Goal: Task Accomplishment & Management: Complete application form

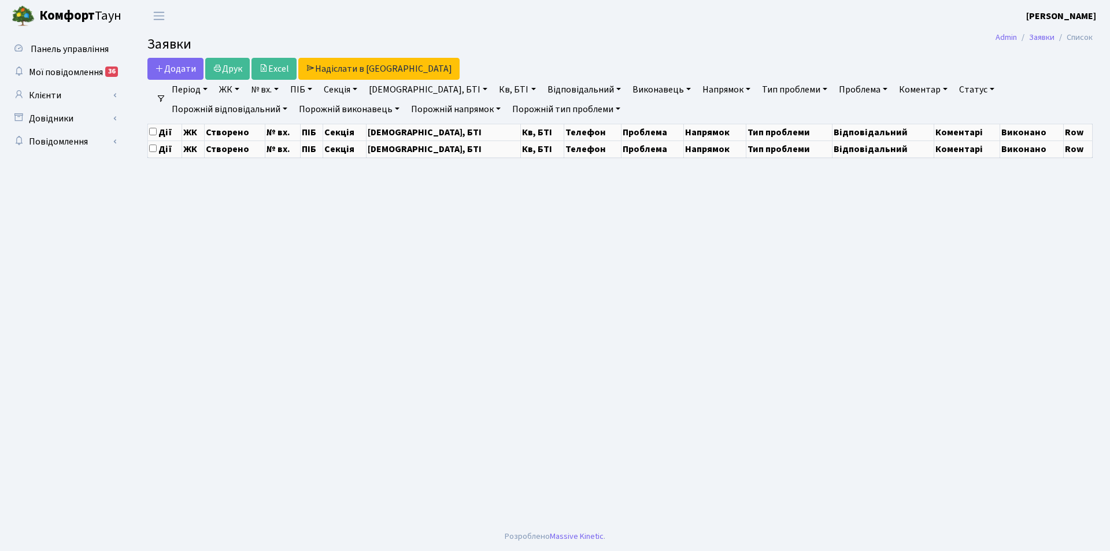
select select "25"
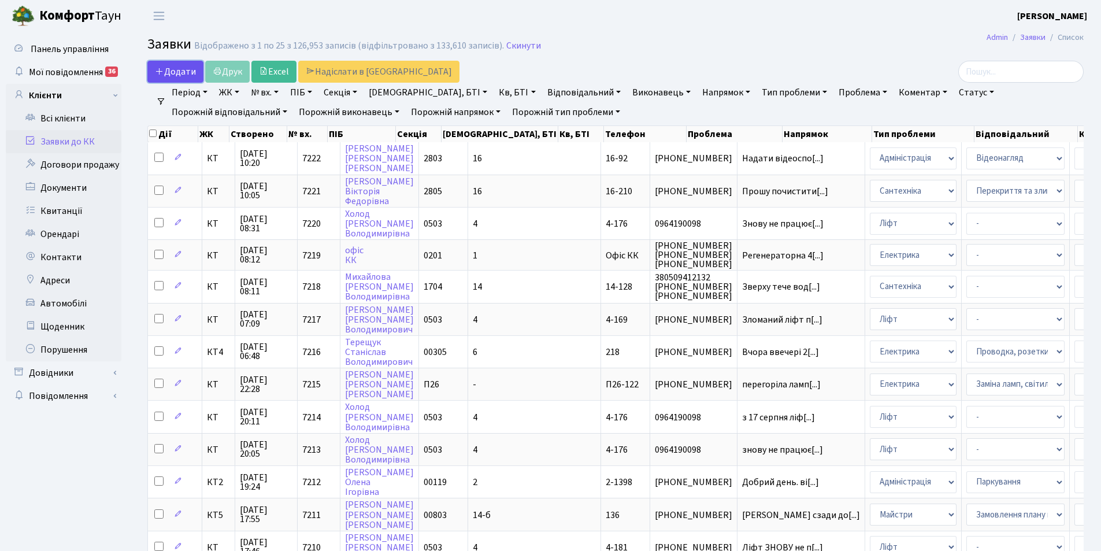
click at [173, 75] on span "Додати" at bounding box center [175, 71] width 41 height 13
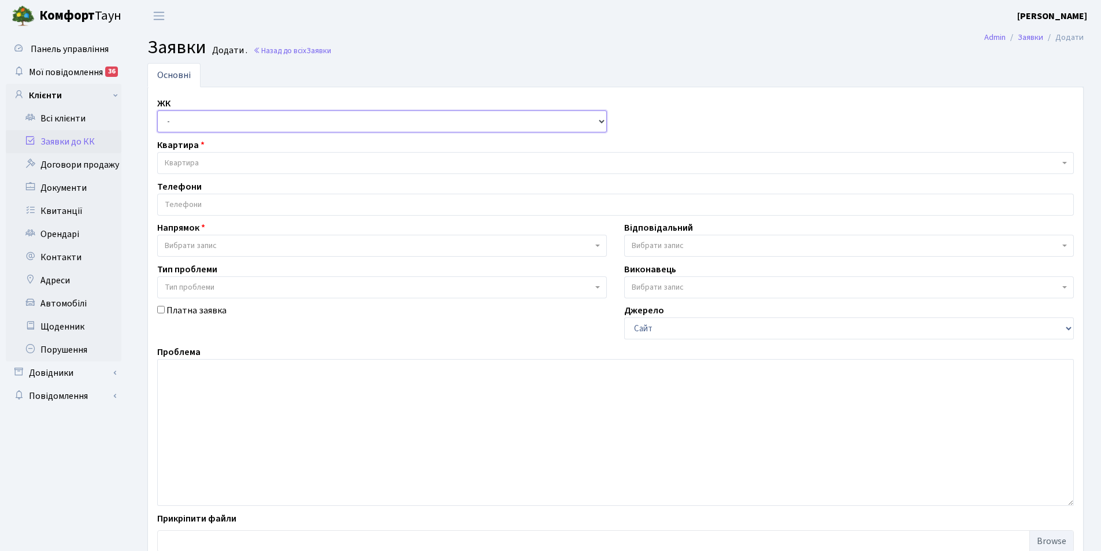
click at [183, 124] on select "- КТ, вул. Регенераторна, 4 КТ2, просп. Соборності, 17 КТ3, вул. Березнева, 16 …" at bounding box center [382, 121] width 450 height 22
select select "271"
click at [157, 110] on select "- КТ, вул. Регенераторна, 4 КТ2, просп. [STREET_ADDRESS] [STREET_ADDRESS] [PERS…" at bounding box center [382, 121] width 450 height 22
select select
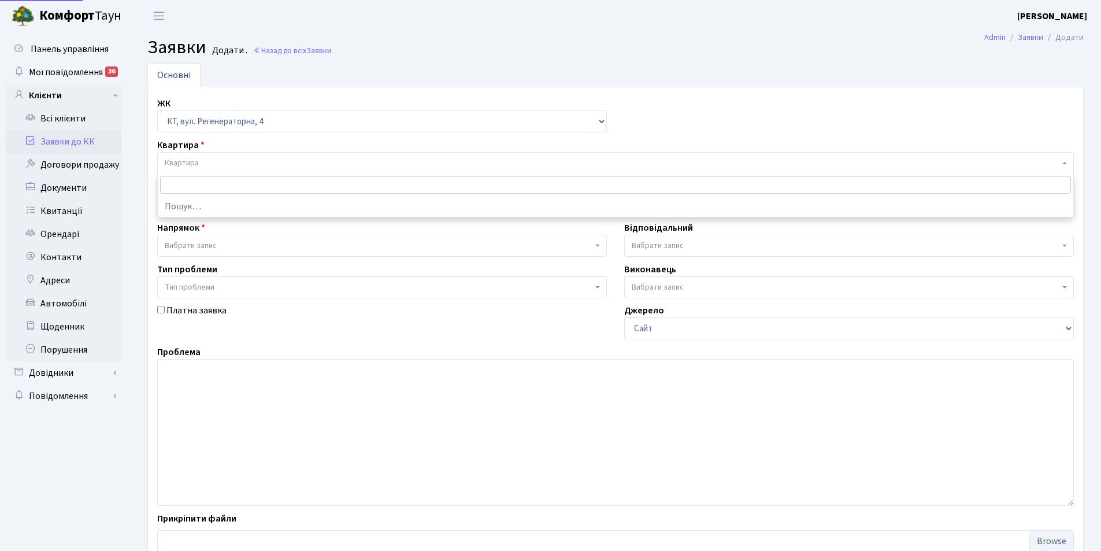
click at [198, 154] on span "Квартира" at bounding box center [615, 163] width 917 height 22
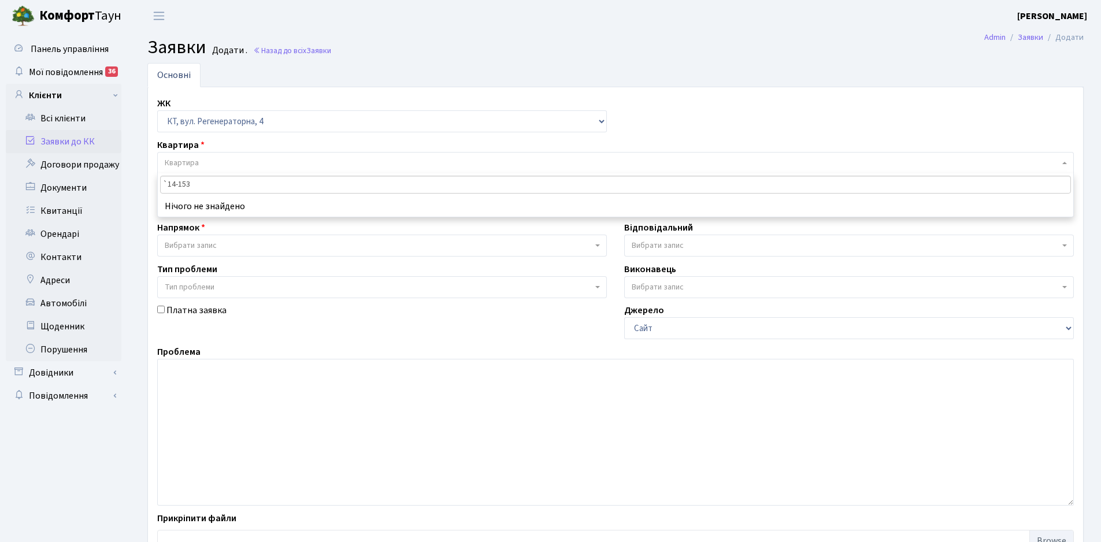
click at [201, 186] on input "`14-153" at bounding box center [615, 185] width 911 height 18
type input "`14-153"
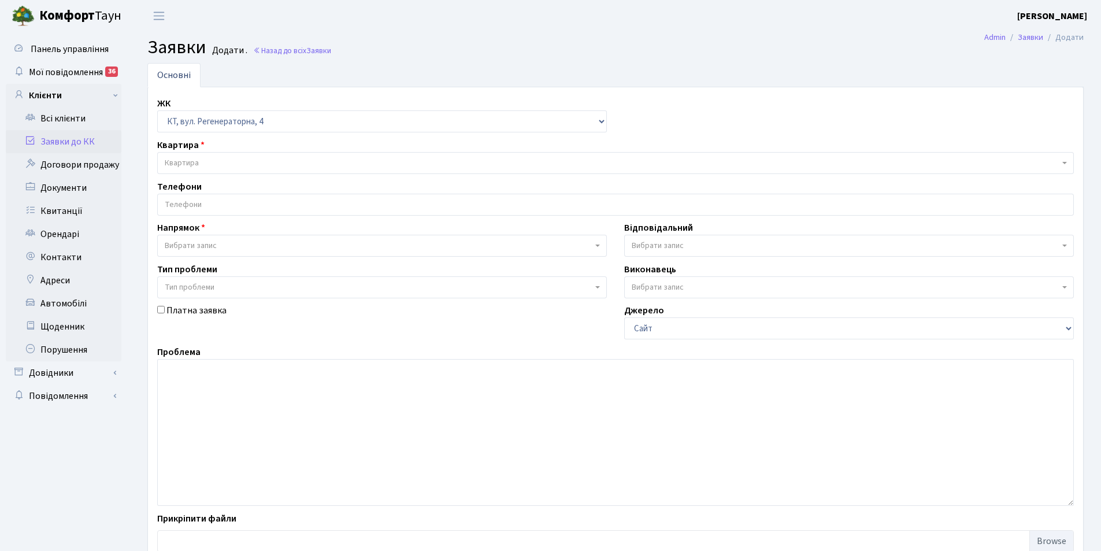
click at [327, 31] on header "Комфорт Таун Левченко В. Д. Мій обліковий запис Вийти" at bounding box center [550, 16] width 1101 height 32
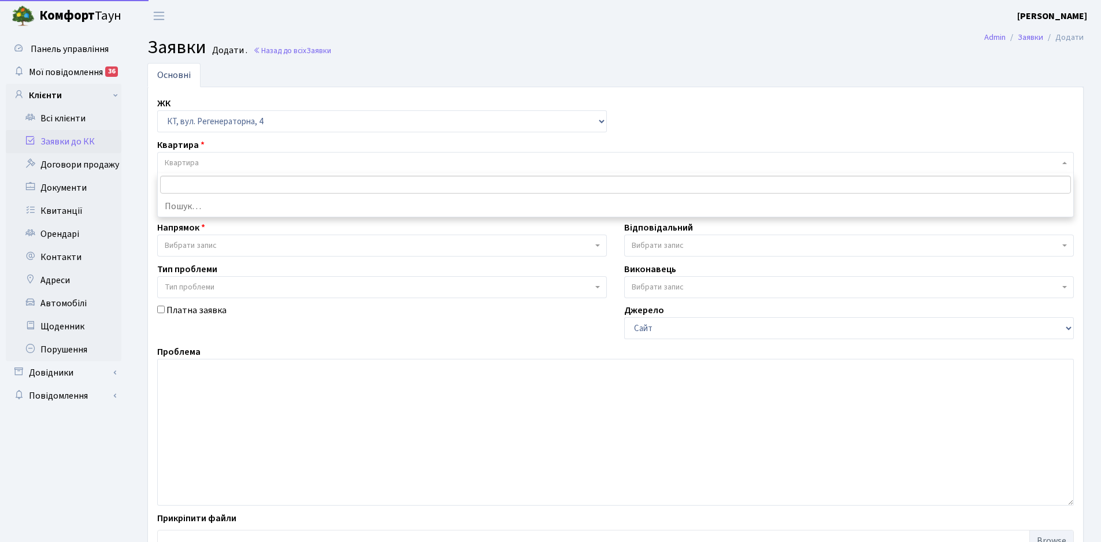
click at [188, 169] on span "Квартира" at bounding box center [615, 163] width 917 height 22
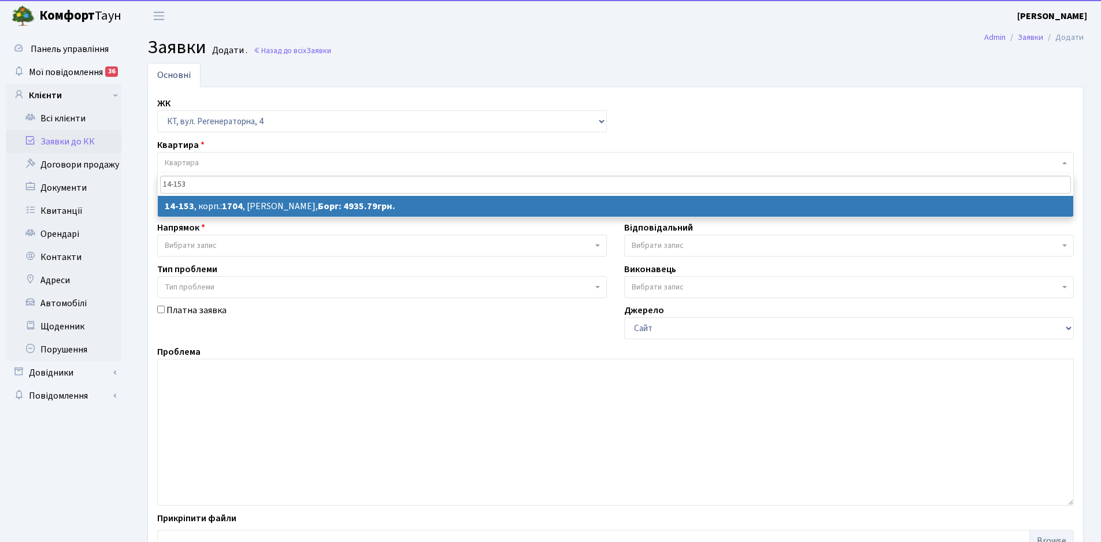
type input "14-153"
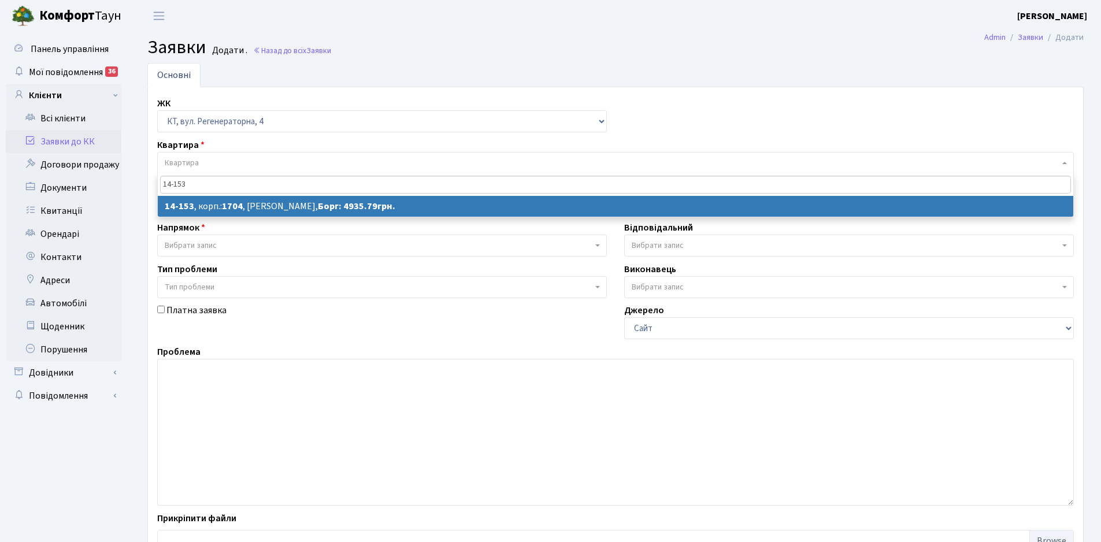
select select
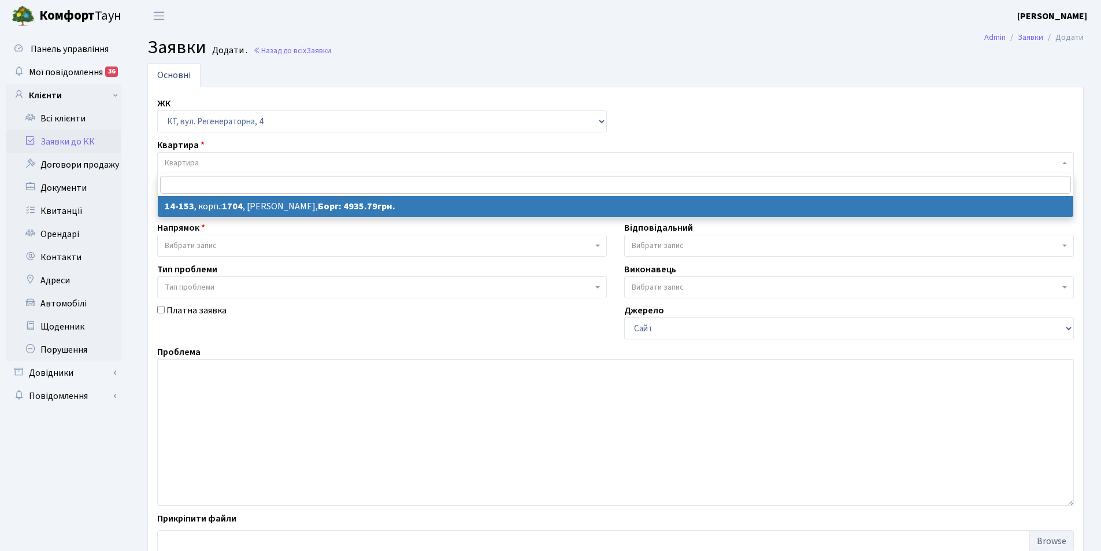
select select "7530"
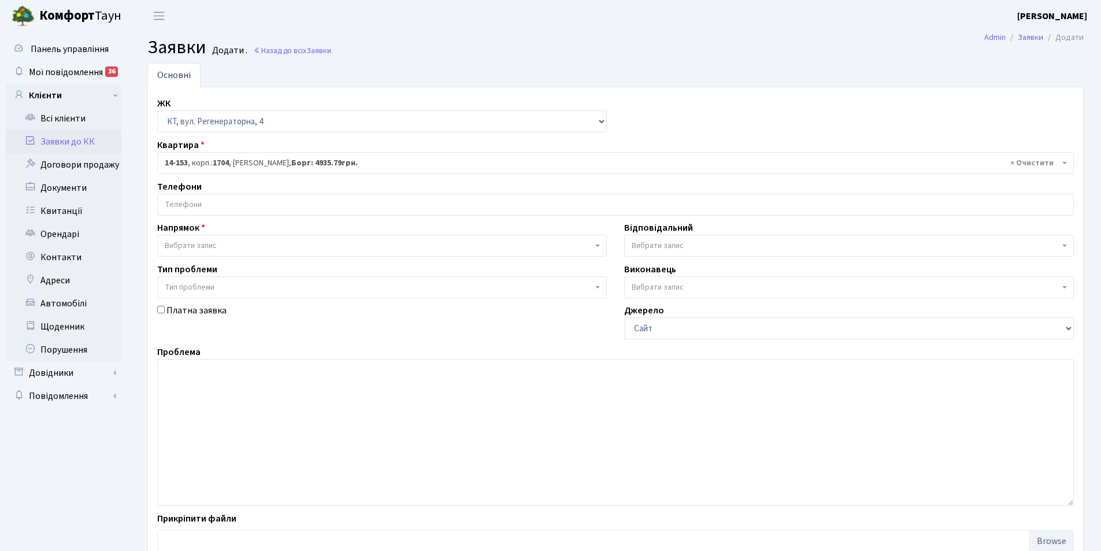
click at [270, 205] on input "search" at bounding box center [616, 204] width 916 height 21
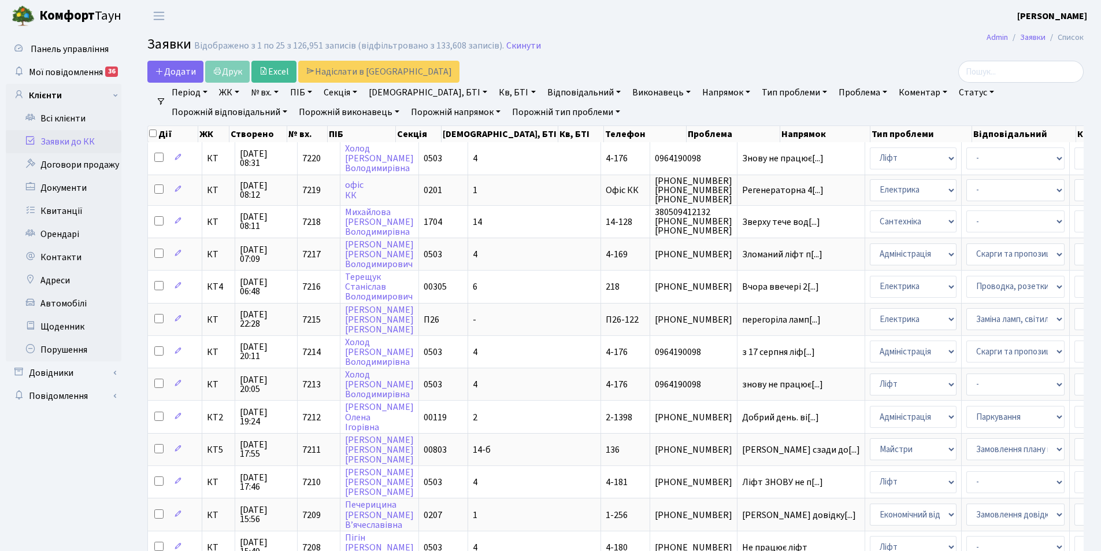
select select "25"
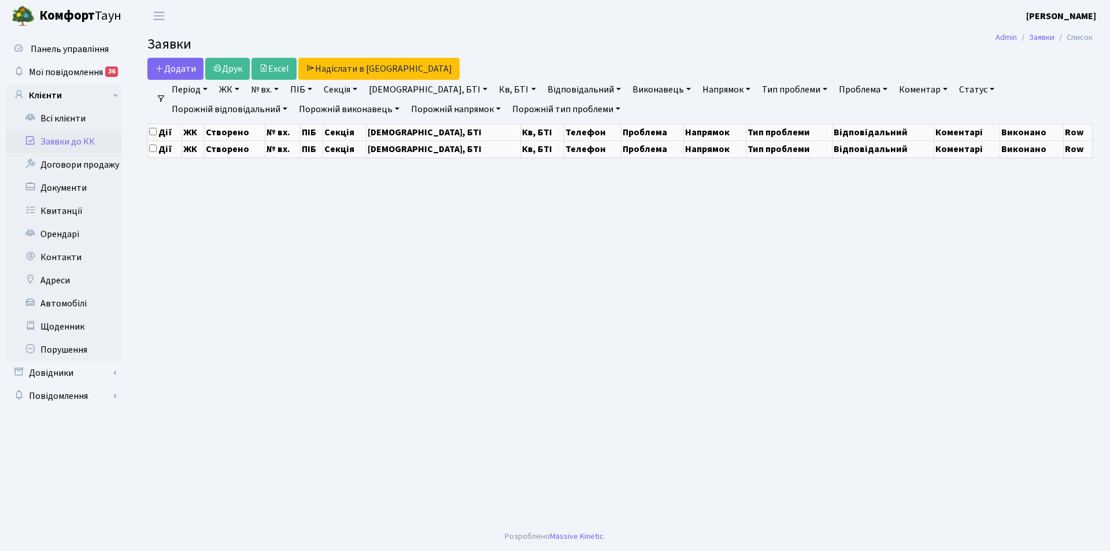
select select "25"
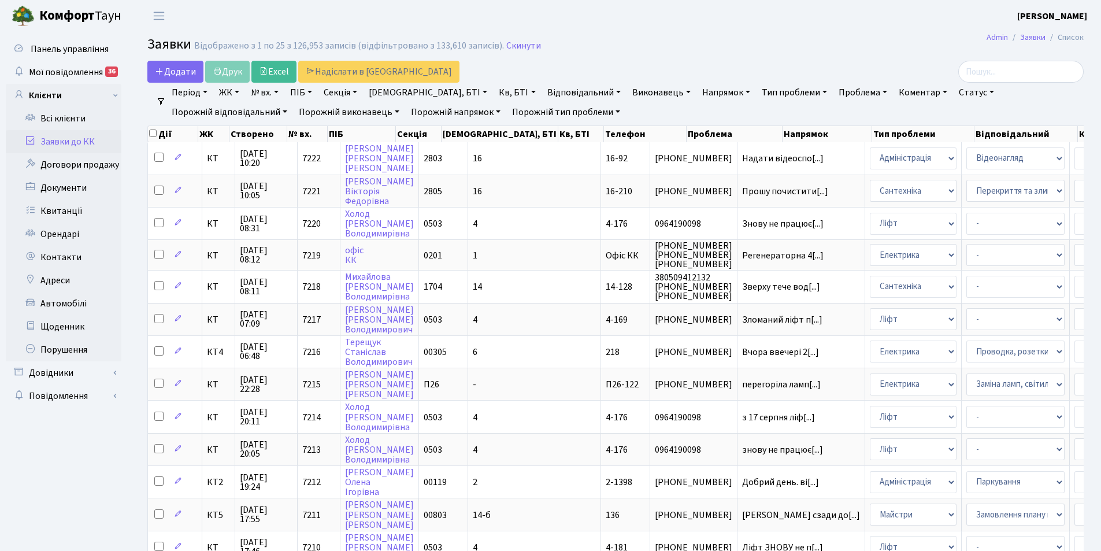
click at [728, 60] on main "Admin Заявки Список Заявки Відображено з 1 по 25 з 126,953 записів (відфільтров…" at bounding box center [615, 518] width 971 height 972
click at [816, 61] on div at bounding box center [933, 72] width 301 height 22
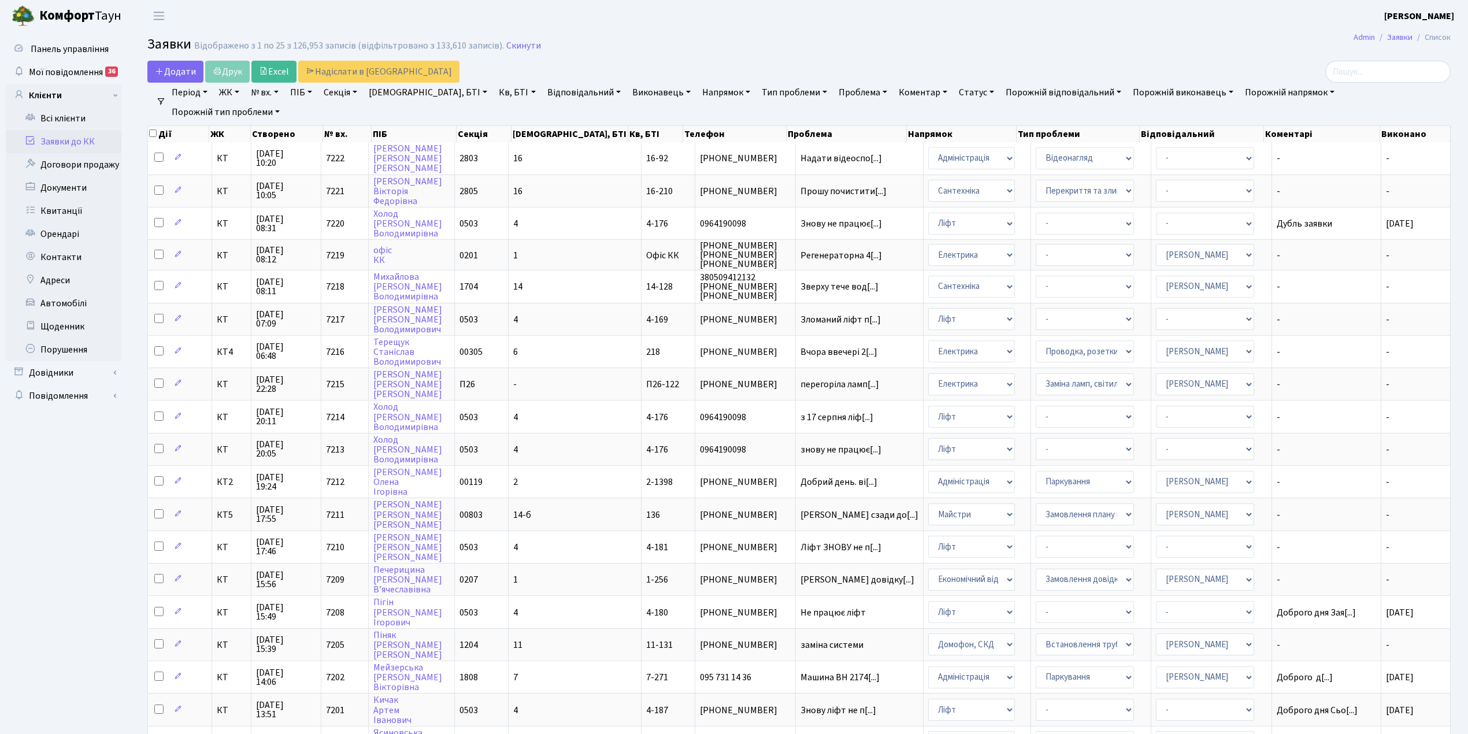
drag, startPoint x: 1090, startPoint y: 0, endPoint x: 1115, endPoint y: 50, distance: 55.6
click at [1109, 50] on h2 "Заявки Відображено з 1 по 25 з 126,953 записів (відфільтровано з 133,610 записі…" at bounding box center [799, 46] width 1304 height 20
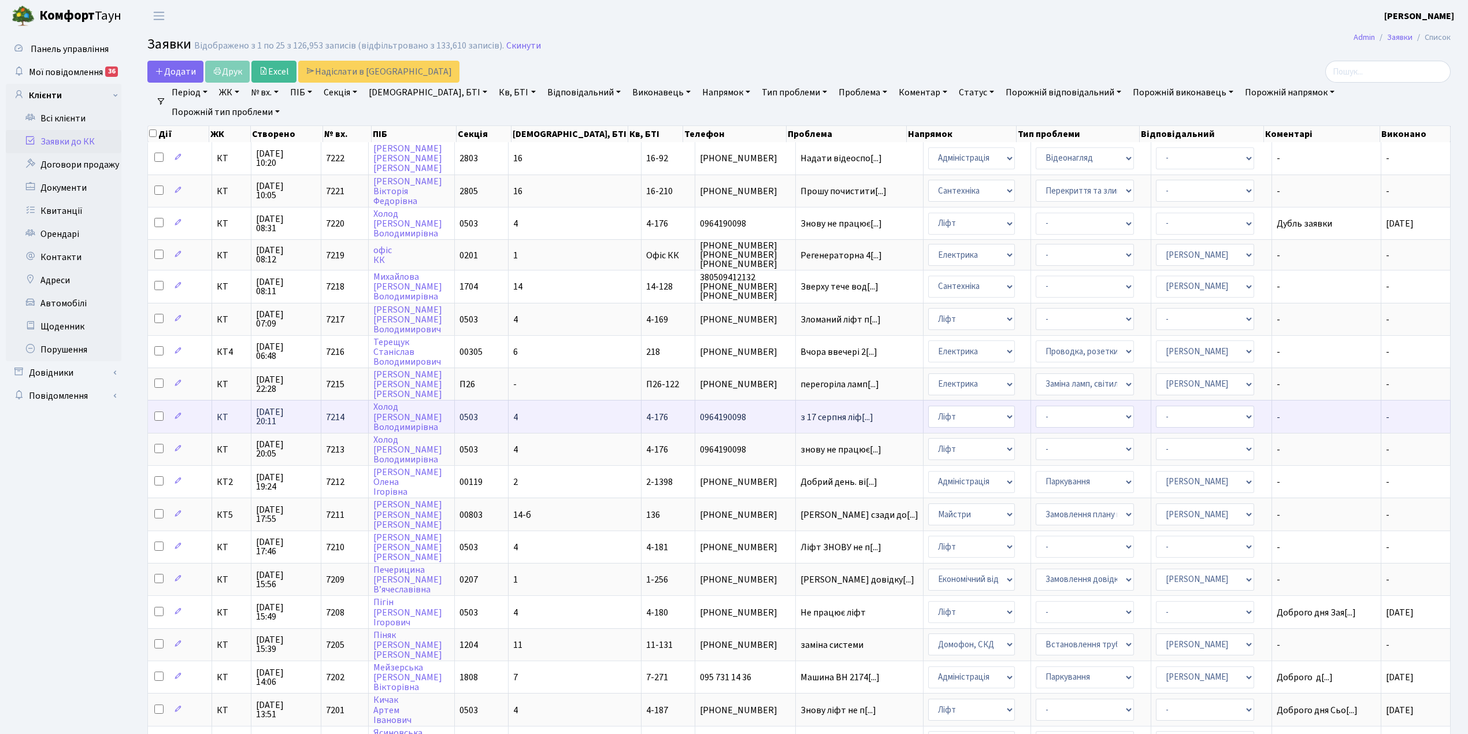
click at [642, 400] on td "4-176" at bounding box center [669, 416] width 54 height 32
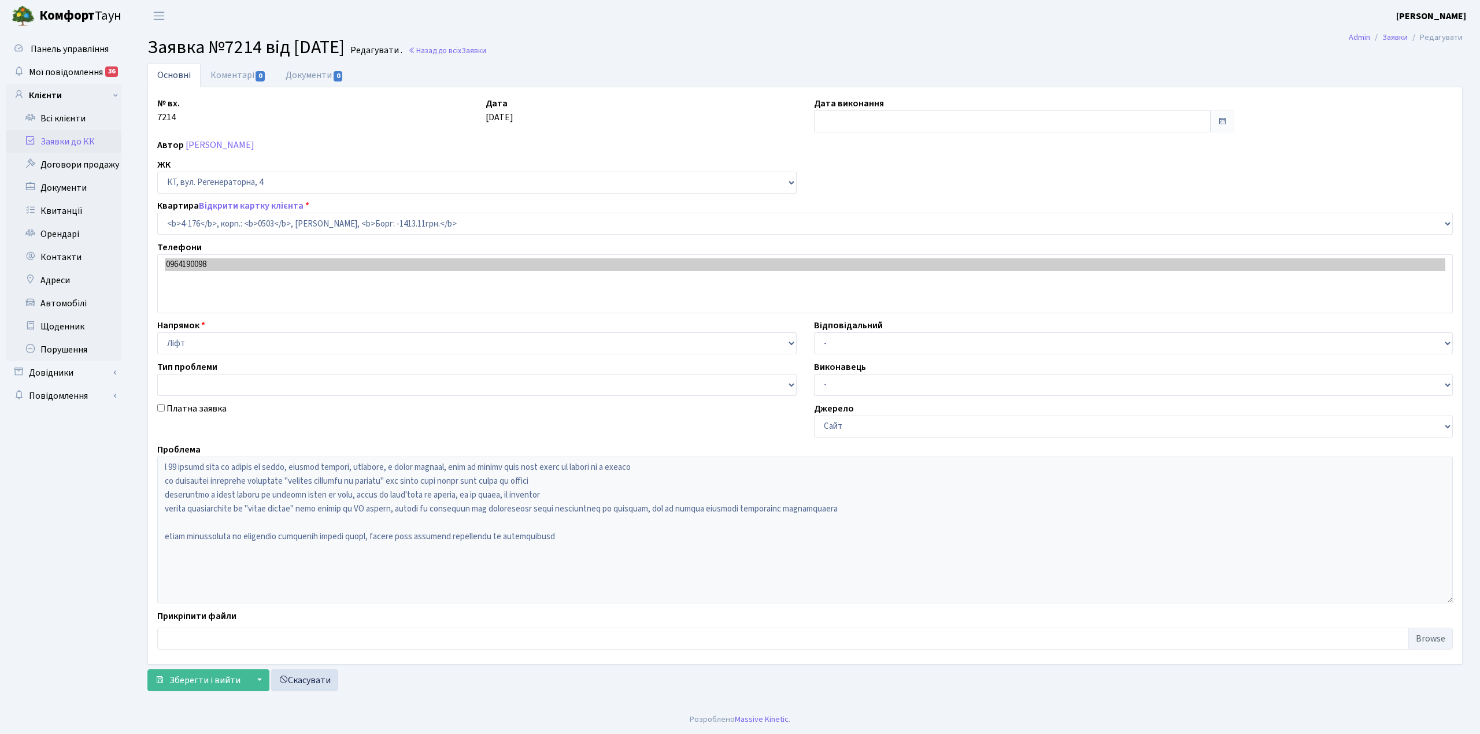
select select "1102"
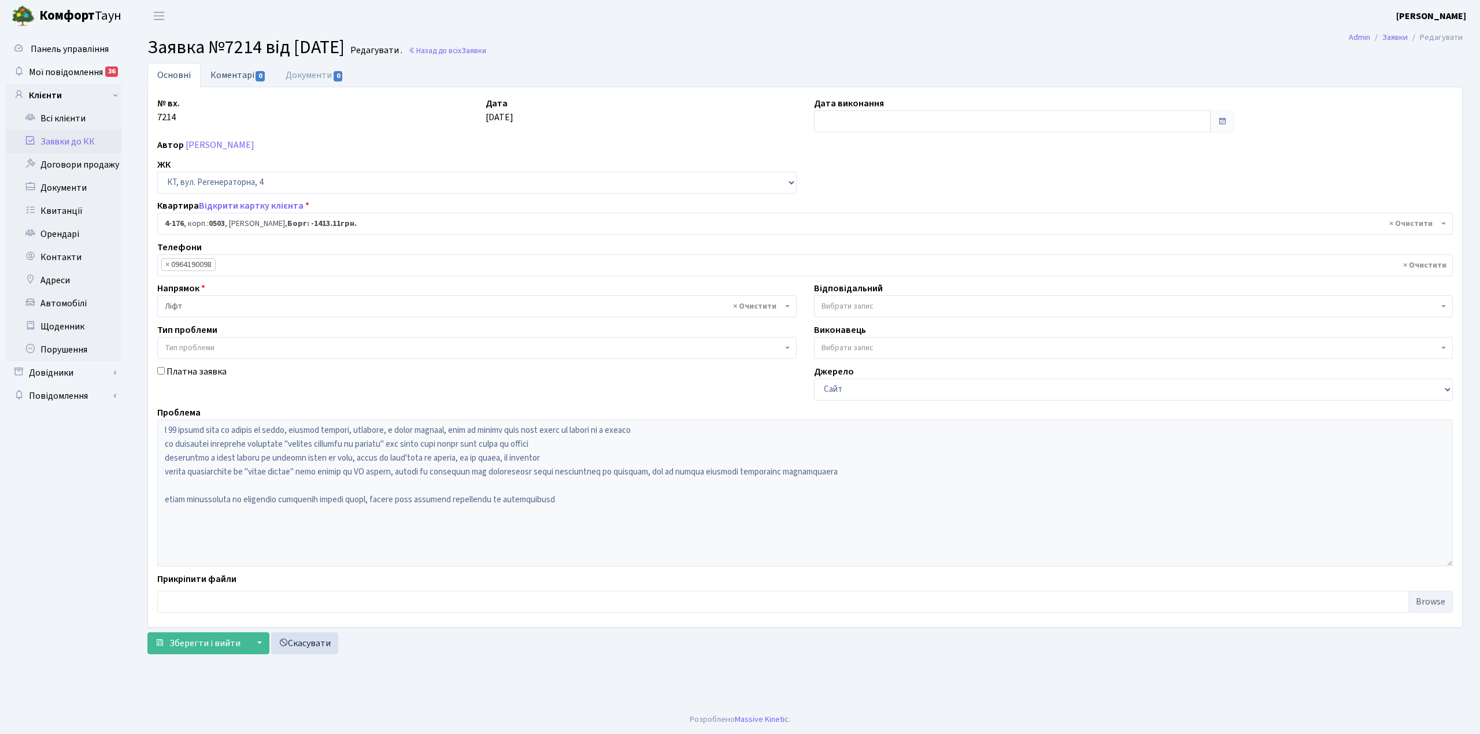
click at [236, 72] on link "Коментарі 0" at bounding box center [238, 75] width 75 height 24
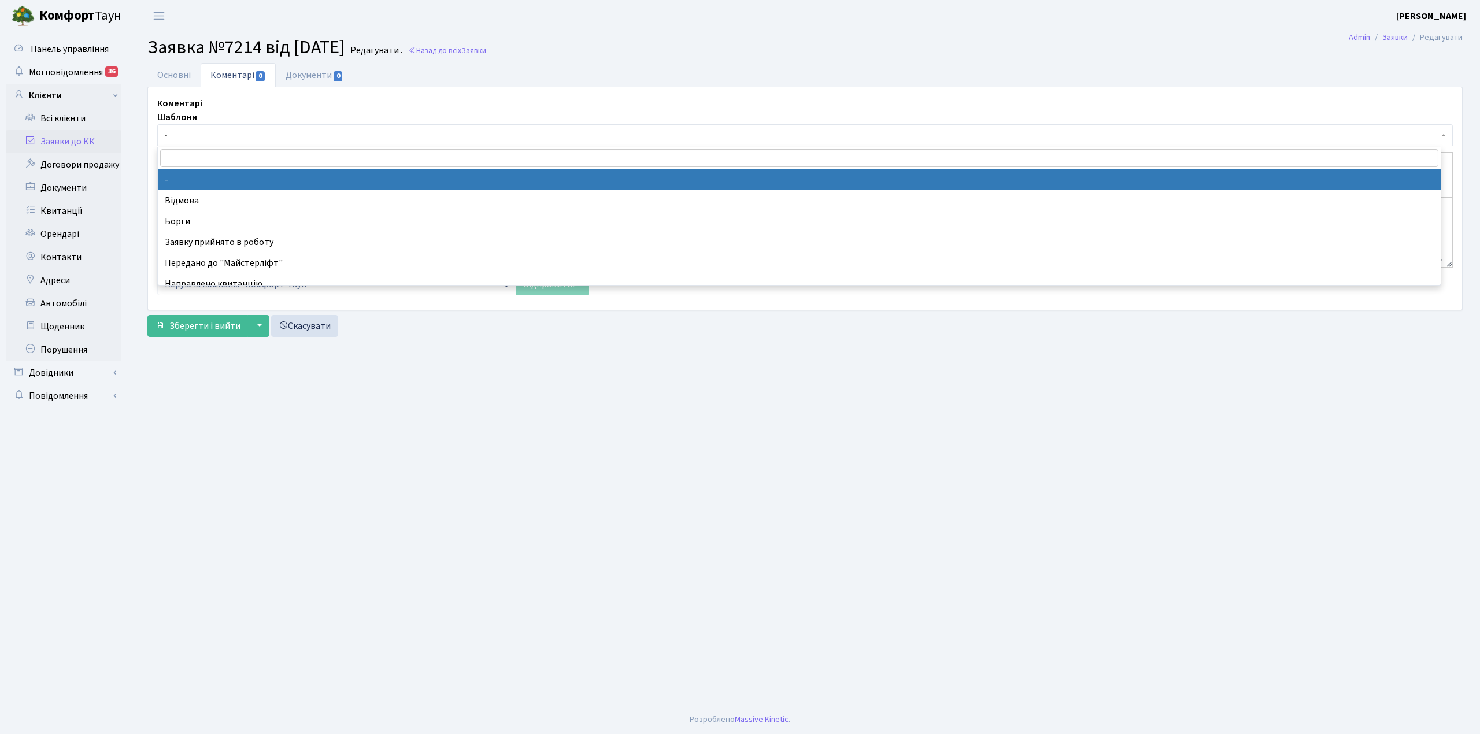
click at [216, 135] on span "-" at bounding box center [802, 136] width 1274 height 12
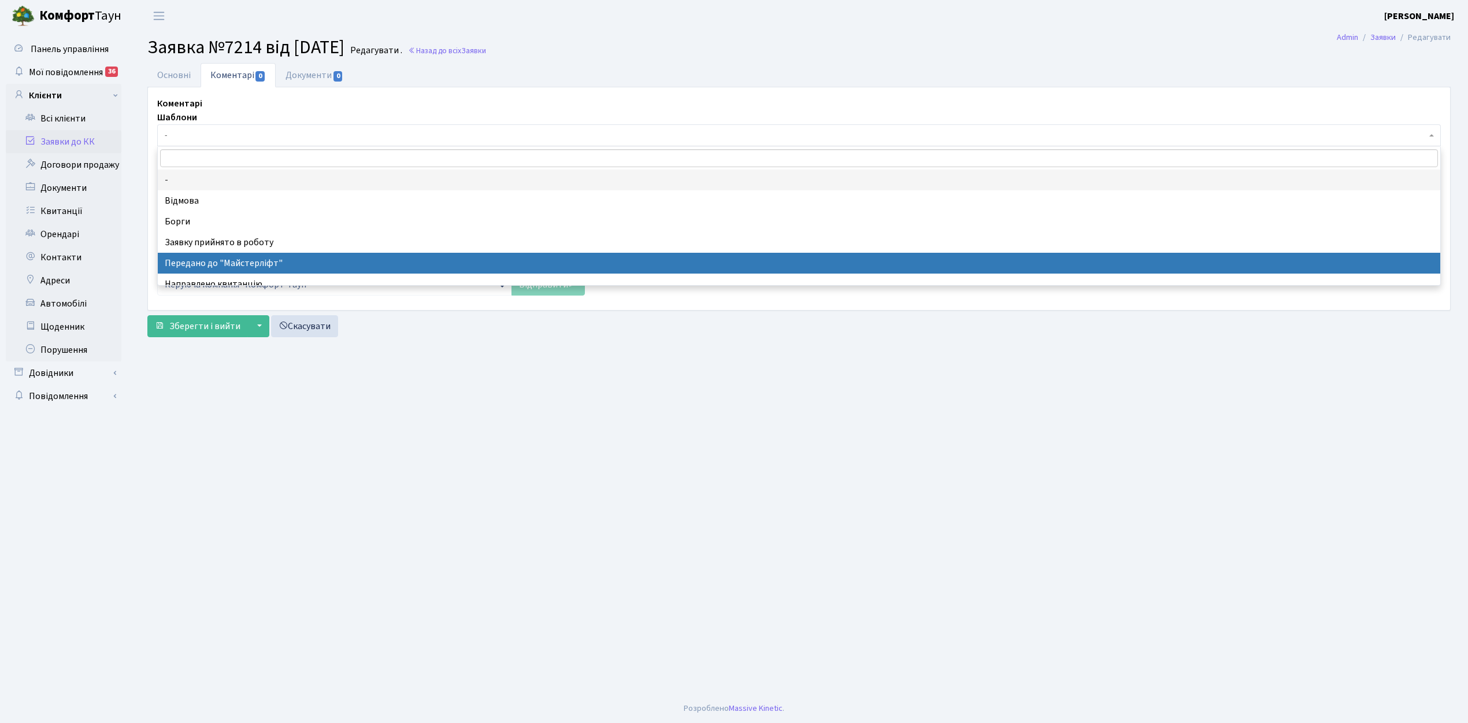
select select "9"
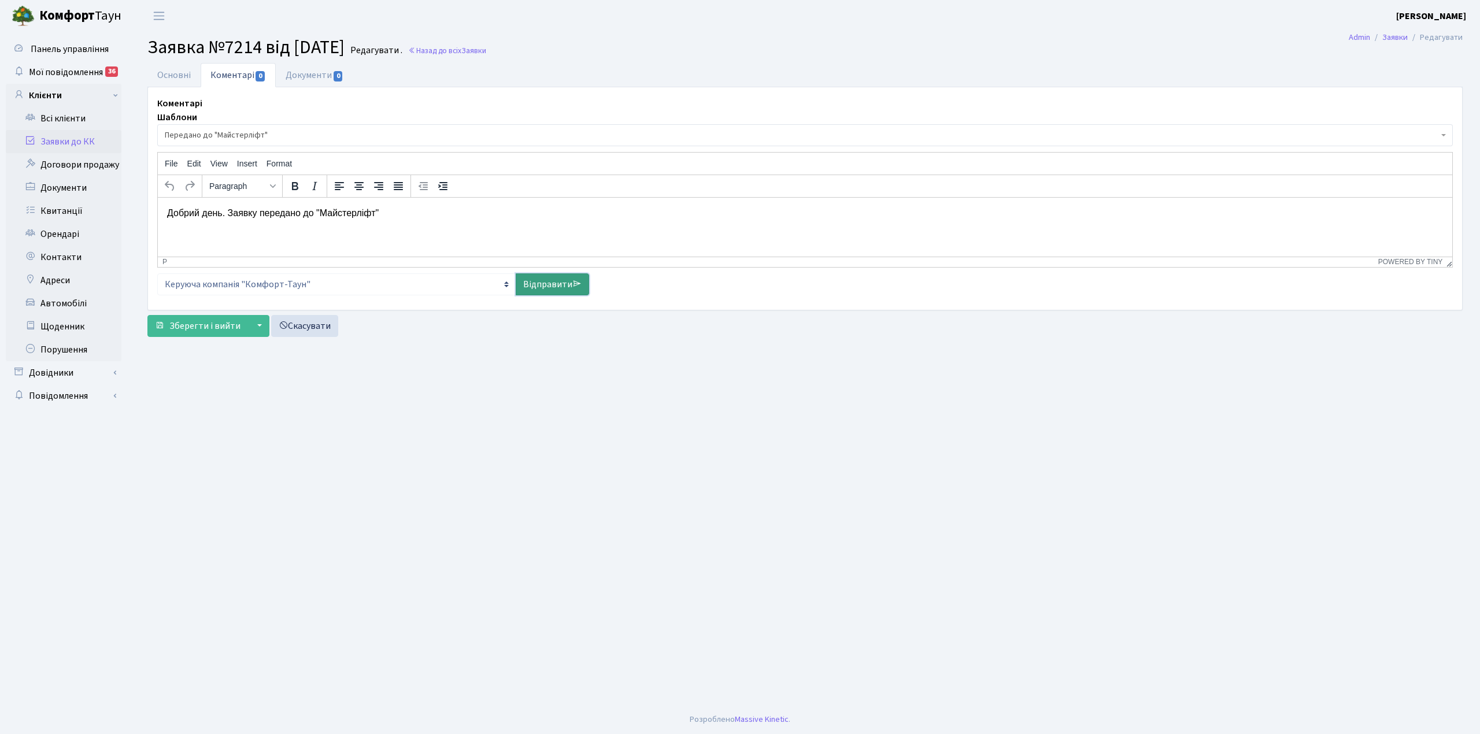
click at [549, 285] on link "Відправити" at bounding box center [552, 284] width 73 height 22
select select
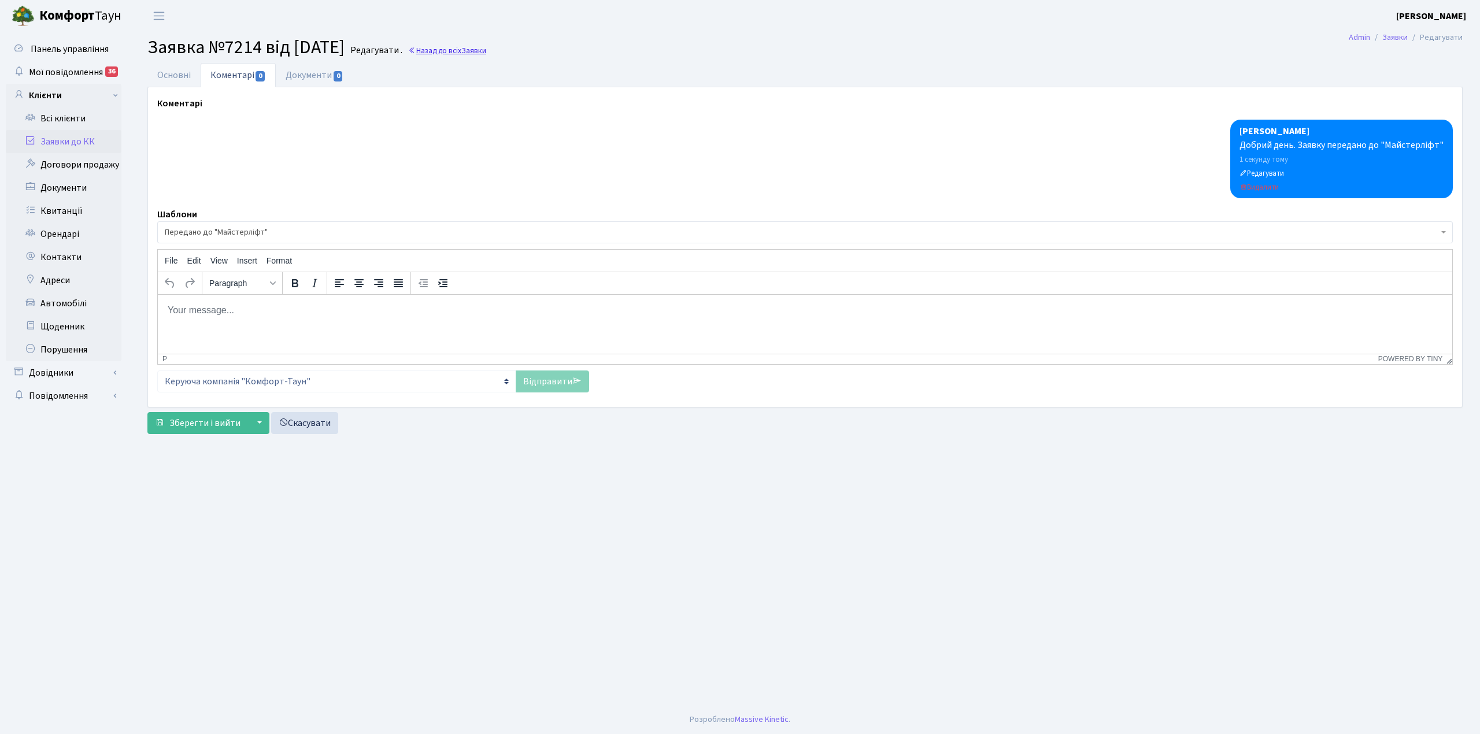
click at [479, 52] on link "Назад до всіх Заявки" at bounding box center [447, 50] width 78 height 11
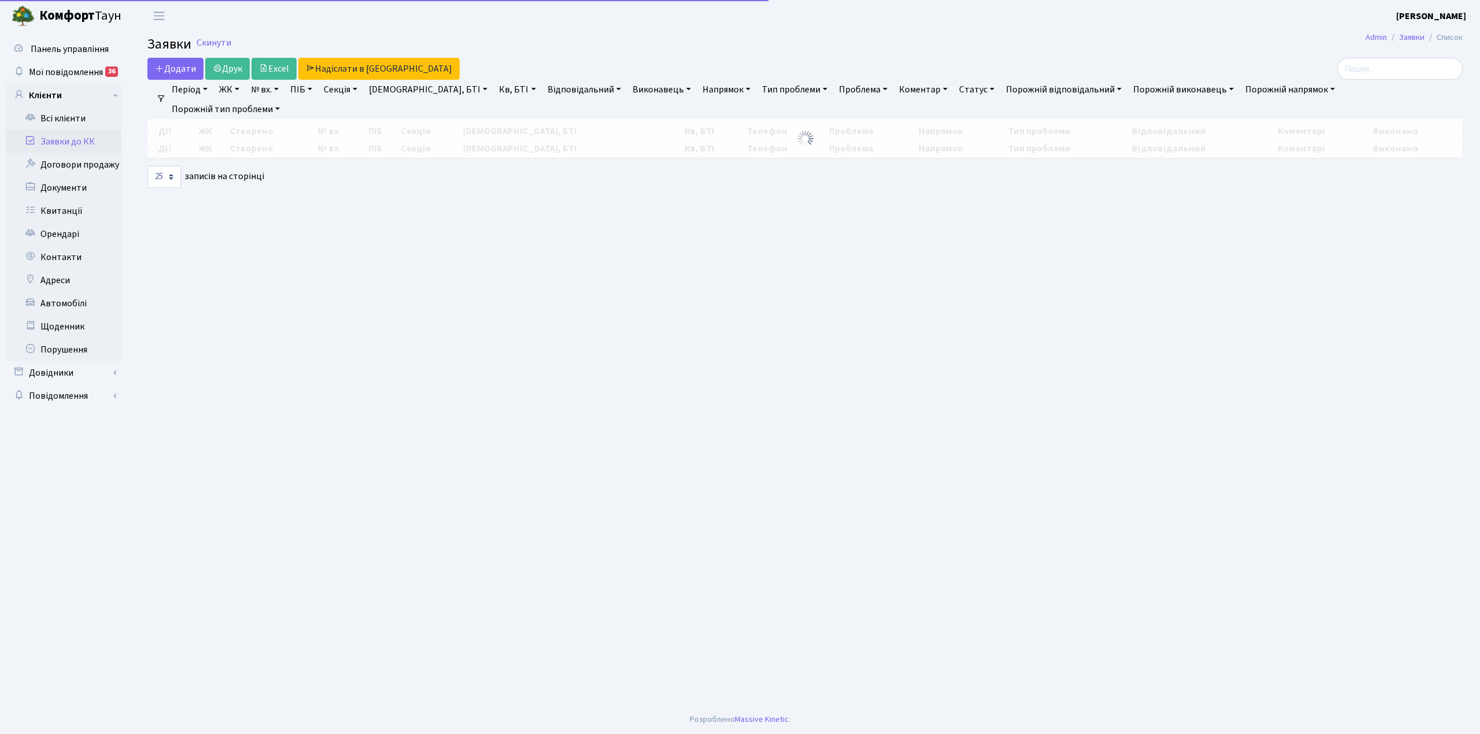
select select "25"
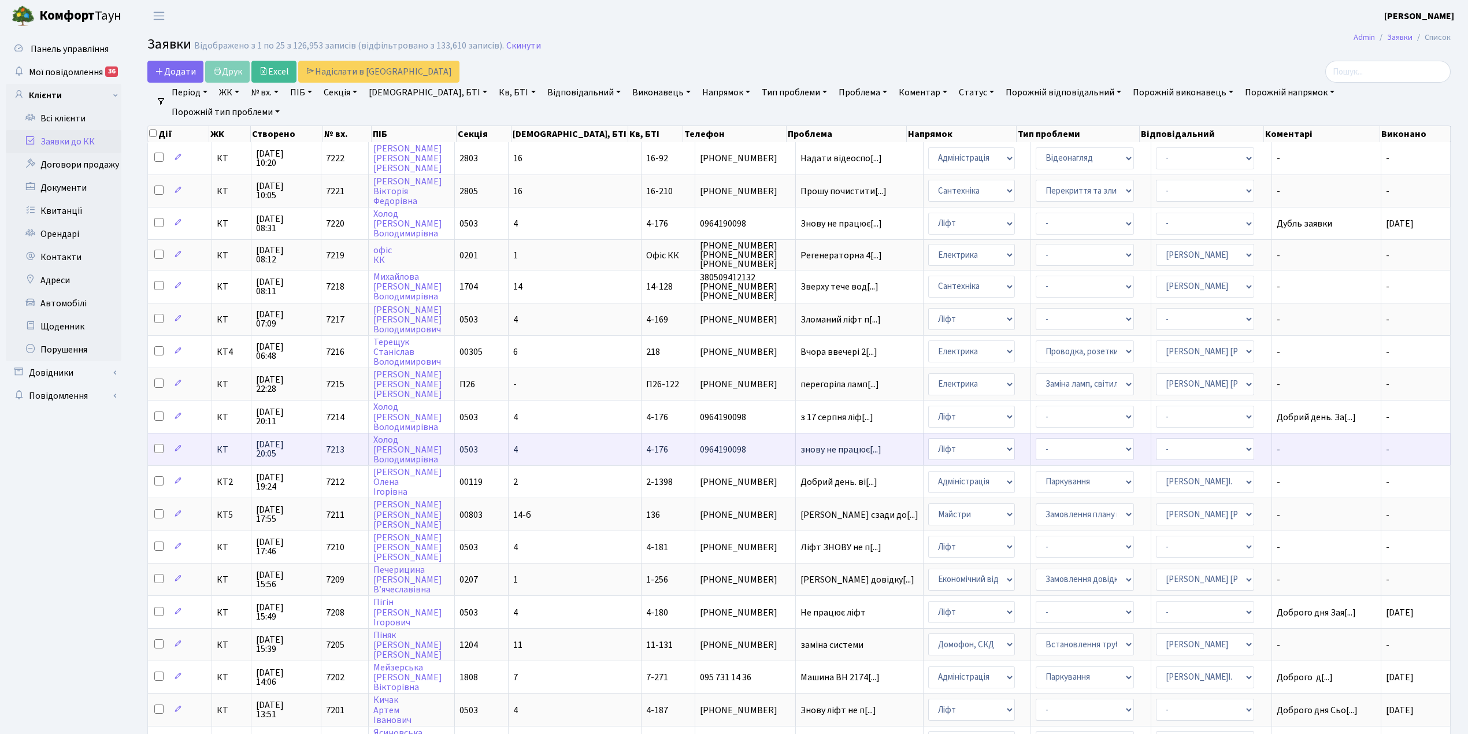
click at [733, 445] on span "0964190098" at bounding box center [745, 449] width 91 height 9
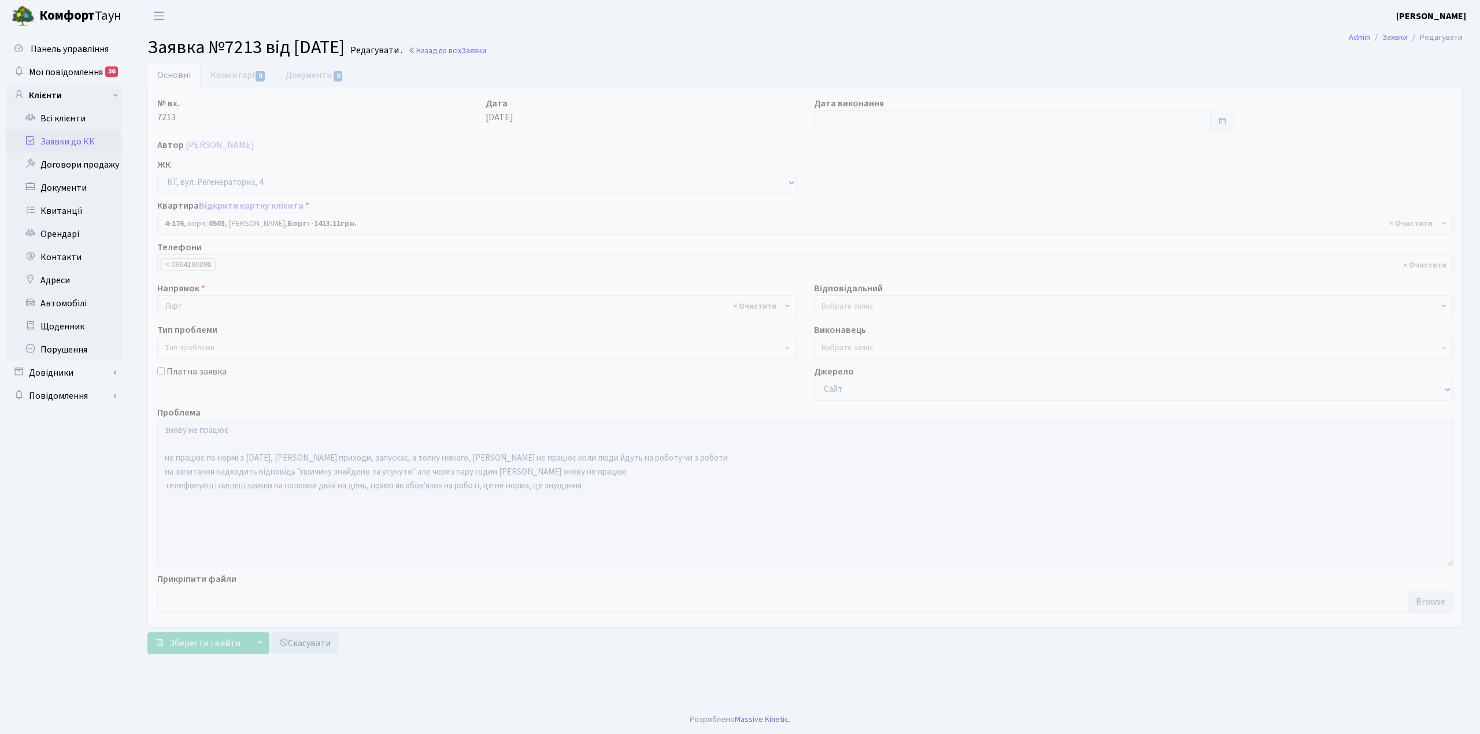
select select "1102"
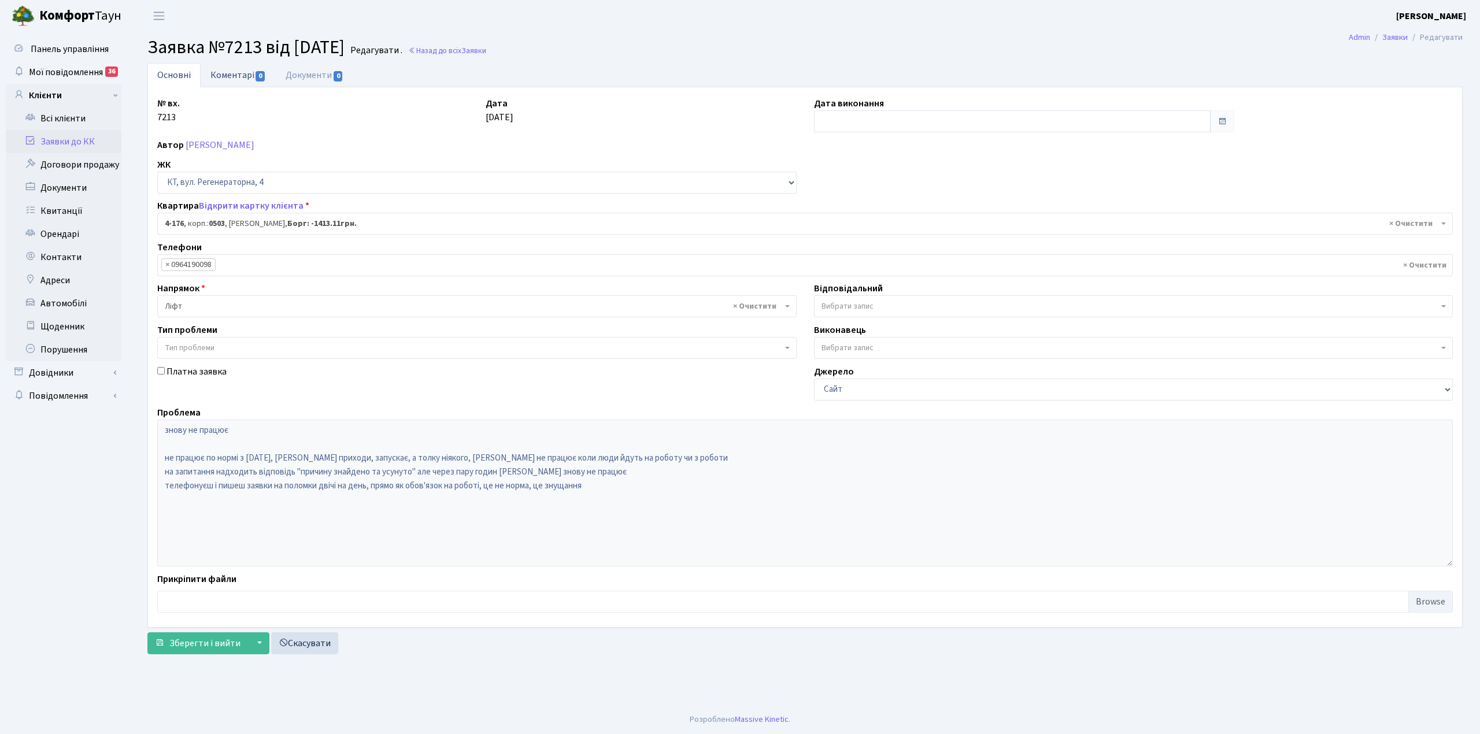
click at [224, 72] on link "Коментарі 0" at bounding box center [238, 75] width 75 height 24
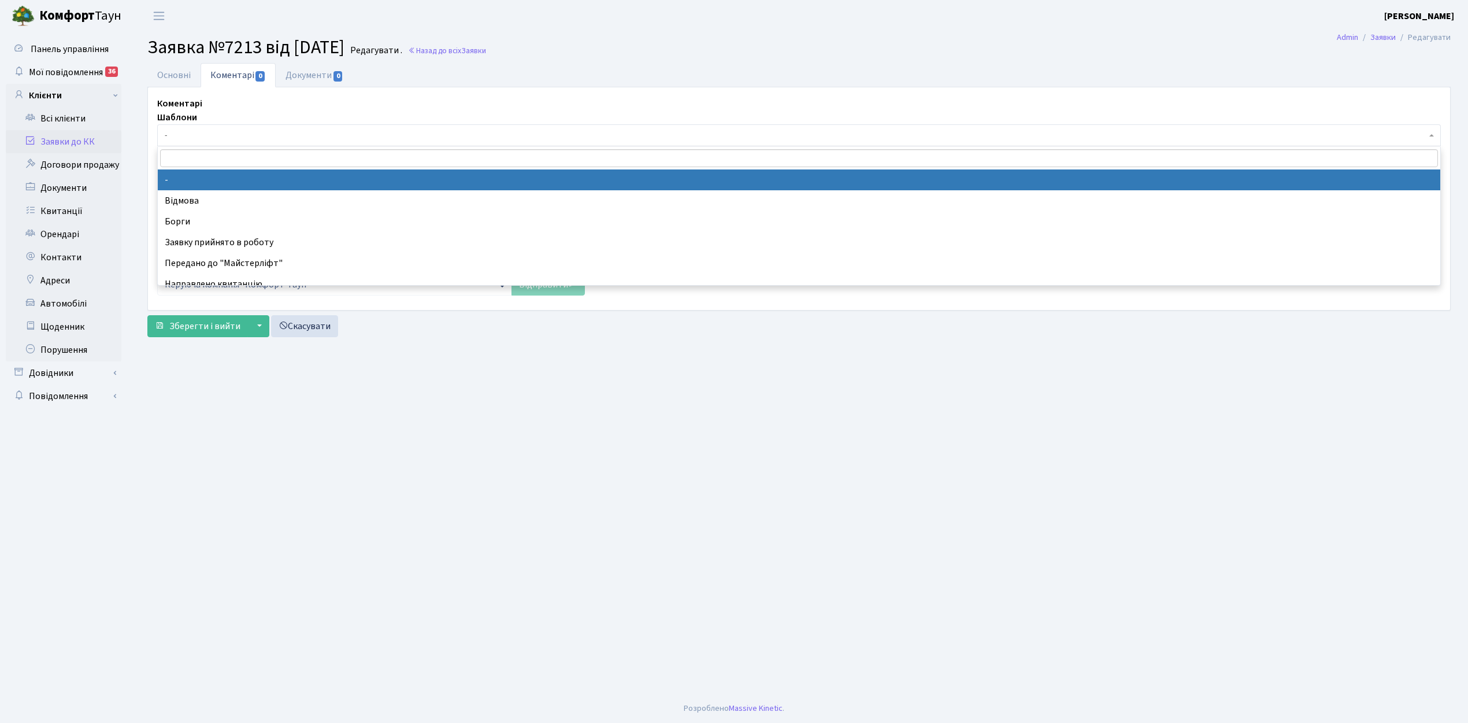
click at [222, 140] on span "-" at bounding box center [796, 136] width 1262 height 12
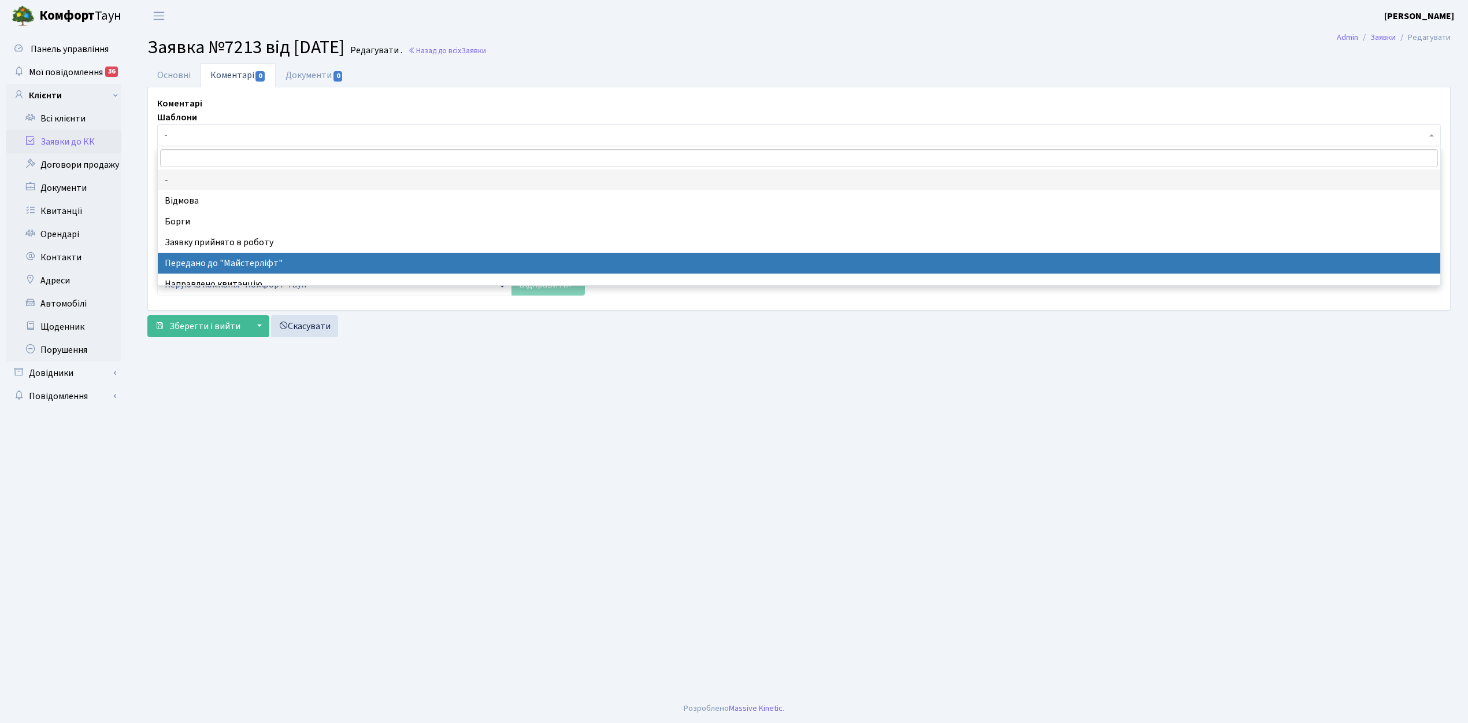
select select "9"
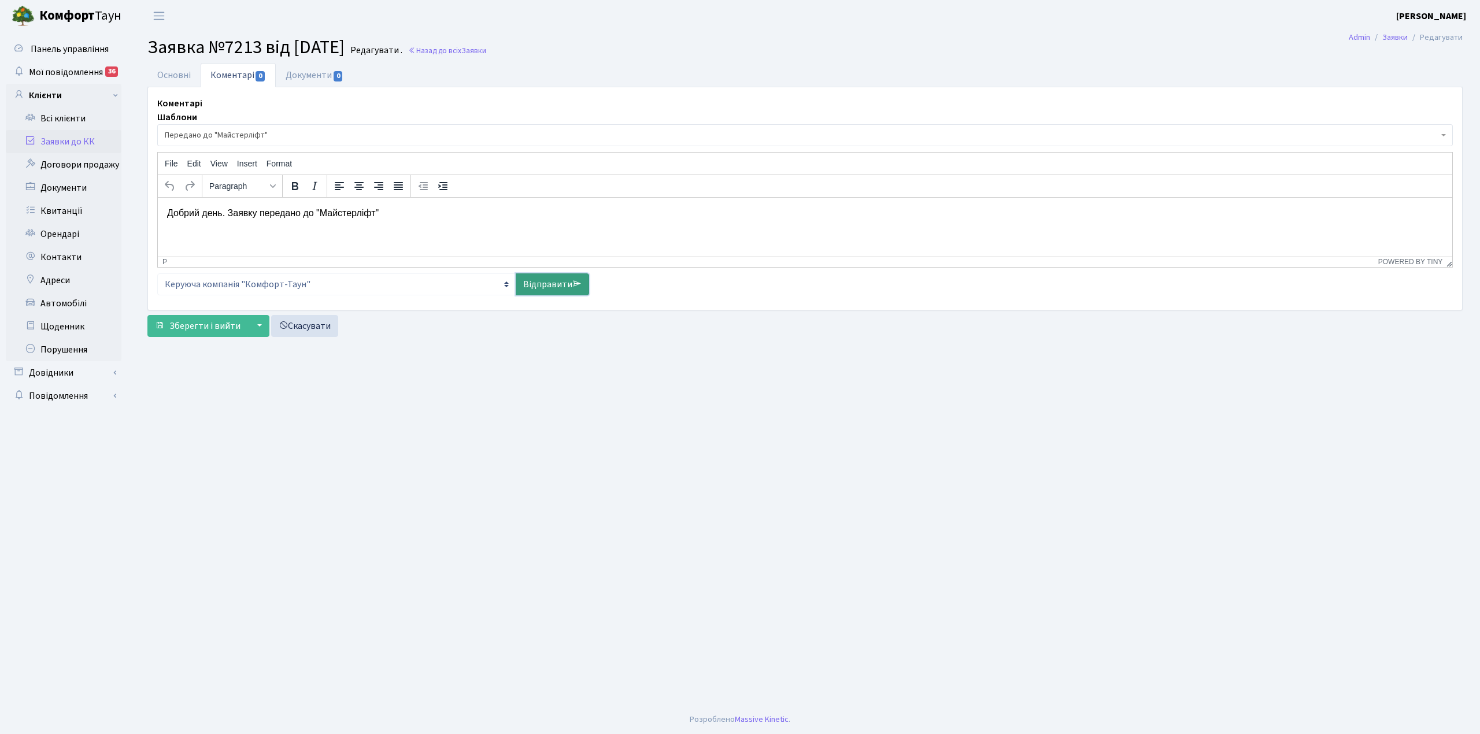
click at [541, 284] on link "Відправити" at bounding box center [552, 284] width 73 height 22
select select
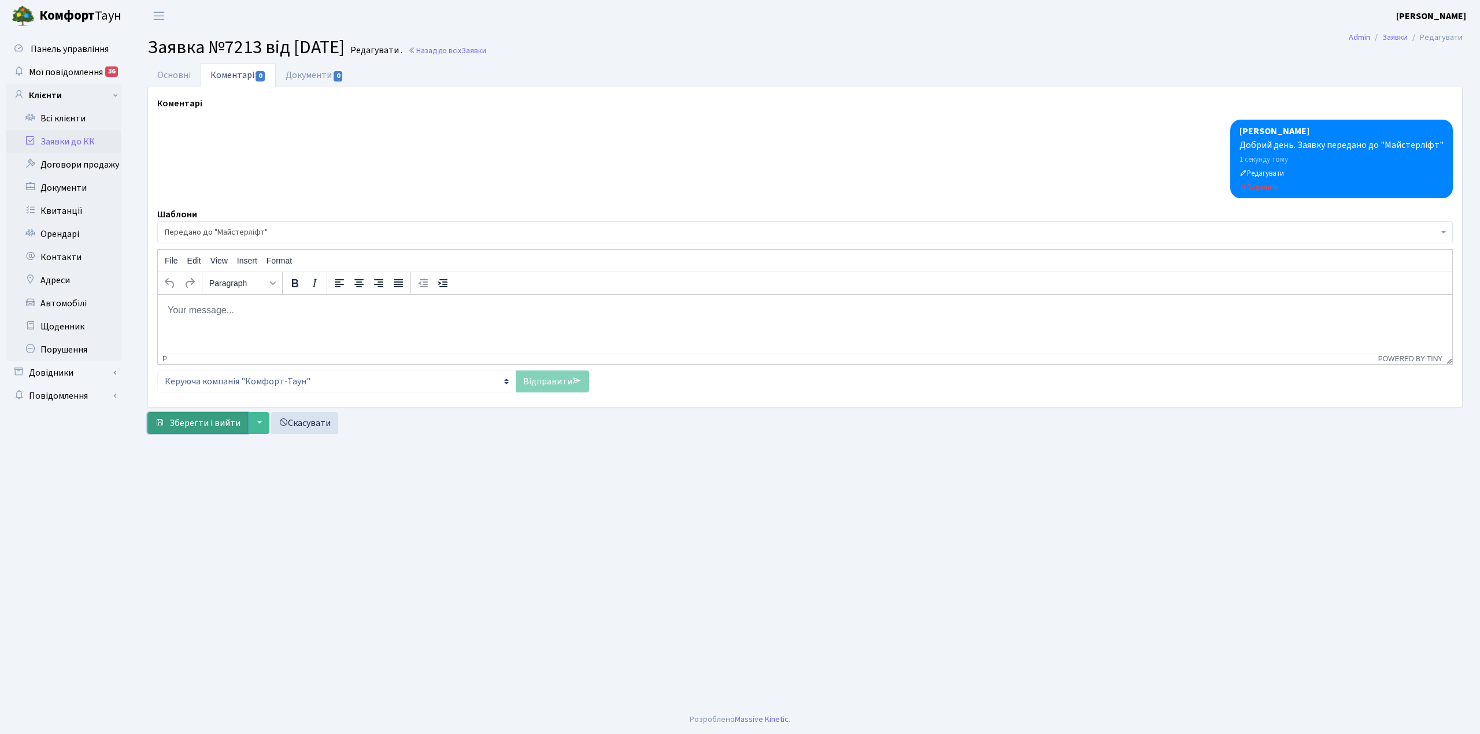
click at [188, 421] on span "Зберегти і вийти" at bounding box center [204, 423] width 71 height 13
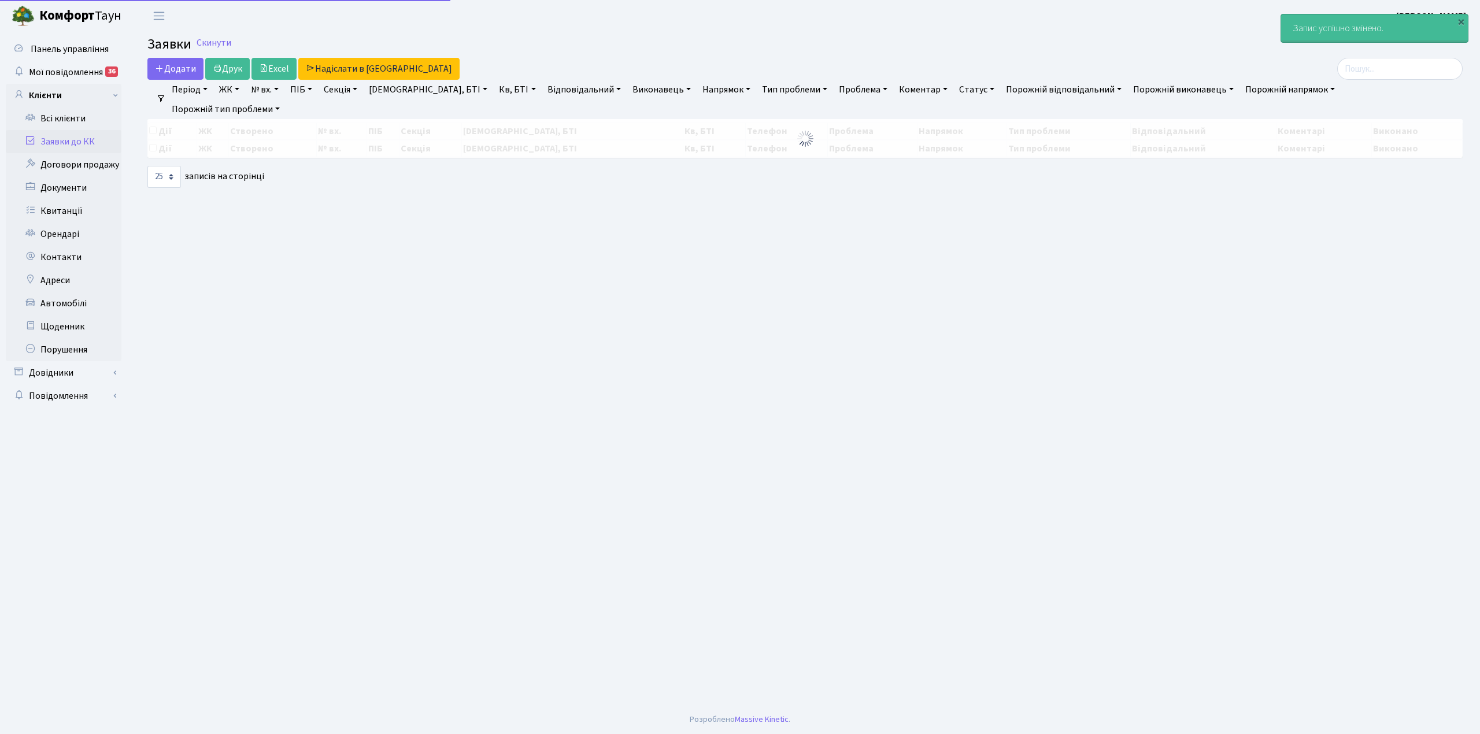
select select "25"
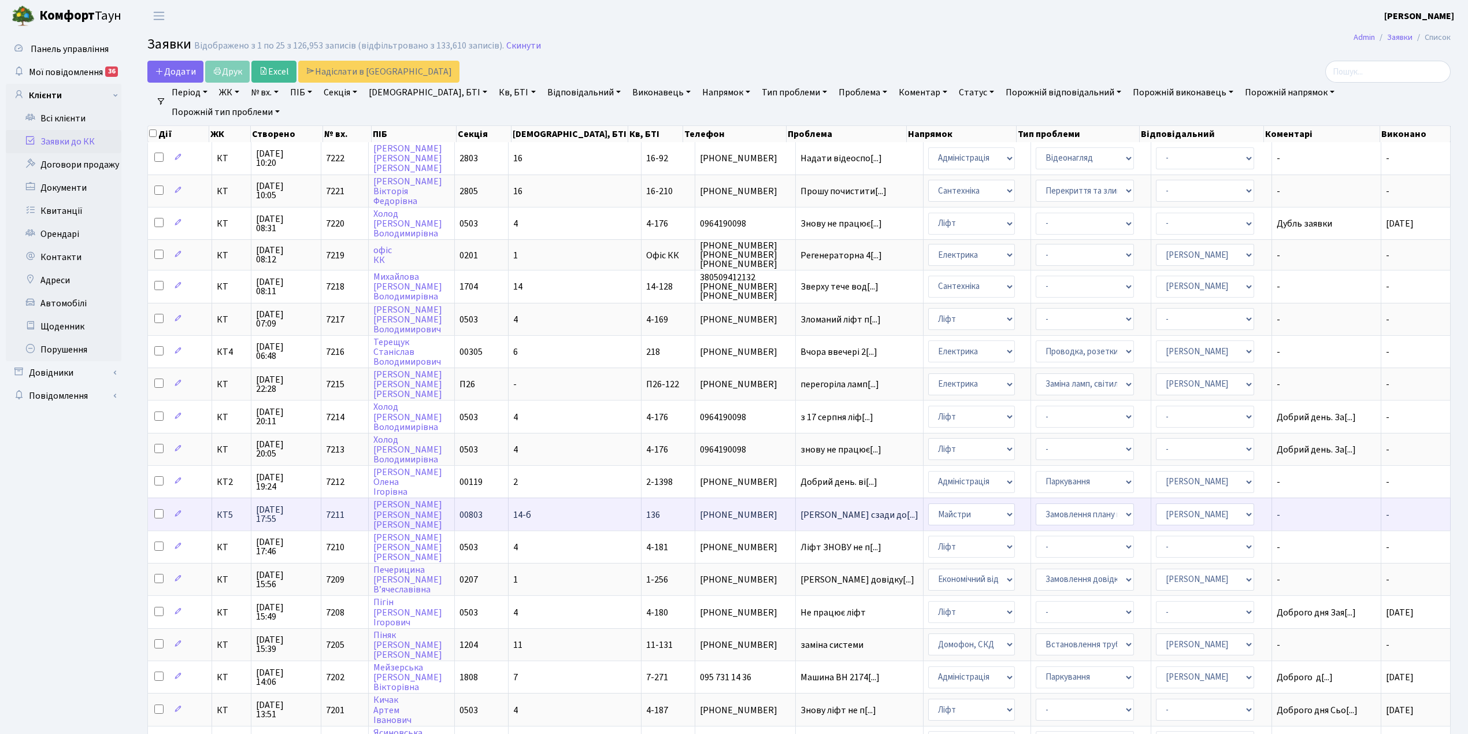
scroll to position [1, 0]
click at [167, 71] on span "Додати" at bounding box center [175, 71] width 41 height 13
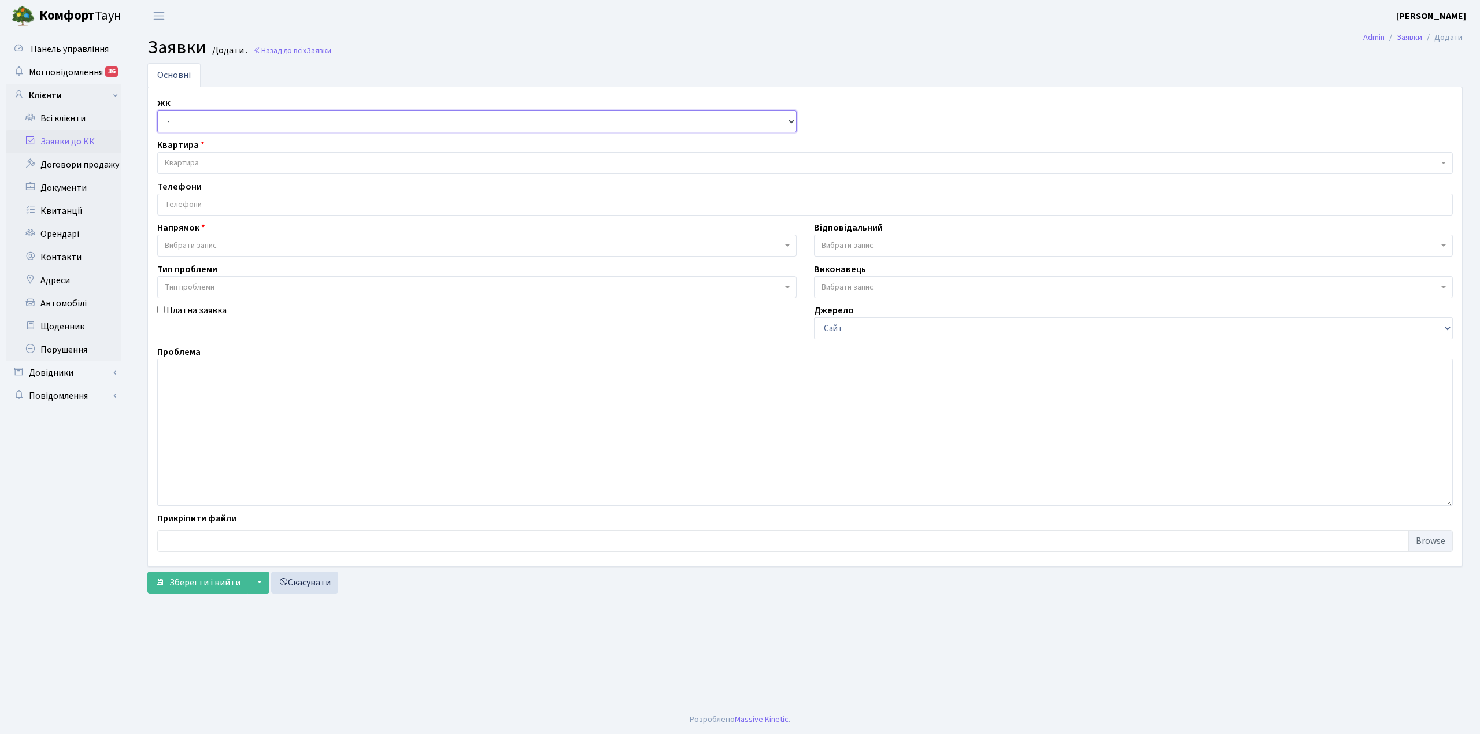
drag, startPoint x: 0, startPoint y: 0, endPoint x: 190, endPoint y: 121, distance: 225.3
click at [190, 121] on select "- КТ, вул. Регенераторна, 4 КТ2, просп. [STREET_ADDRESS] [STREET_ADDRESS] [PERS…" at bounding box center [476, 121] width 639 height 22
select select "271"
click at [157, 111] on select "- КТ, вул. Регенераторна, 4 КТ2, просп. [STREET_ADDRESS] [STREET_ADDRESS] [PERS…" at bounding box center [476, 121] width 639 height 22
select select
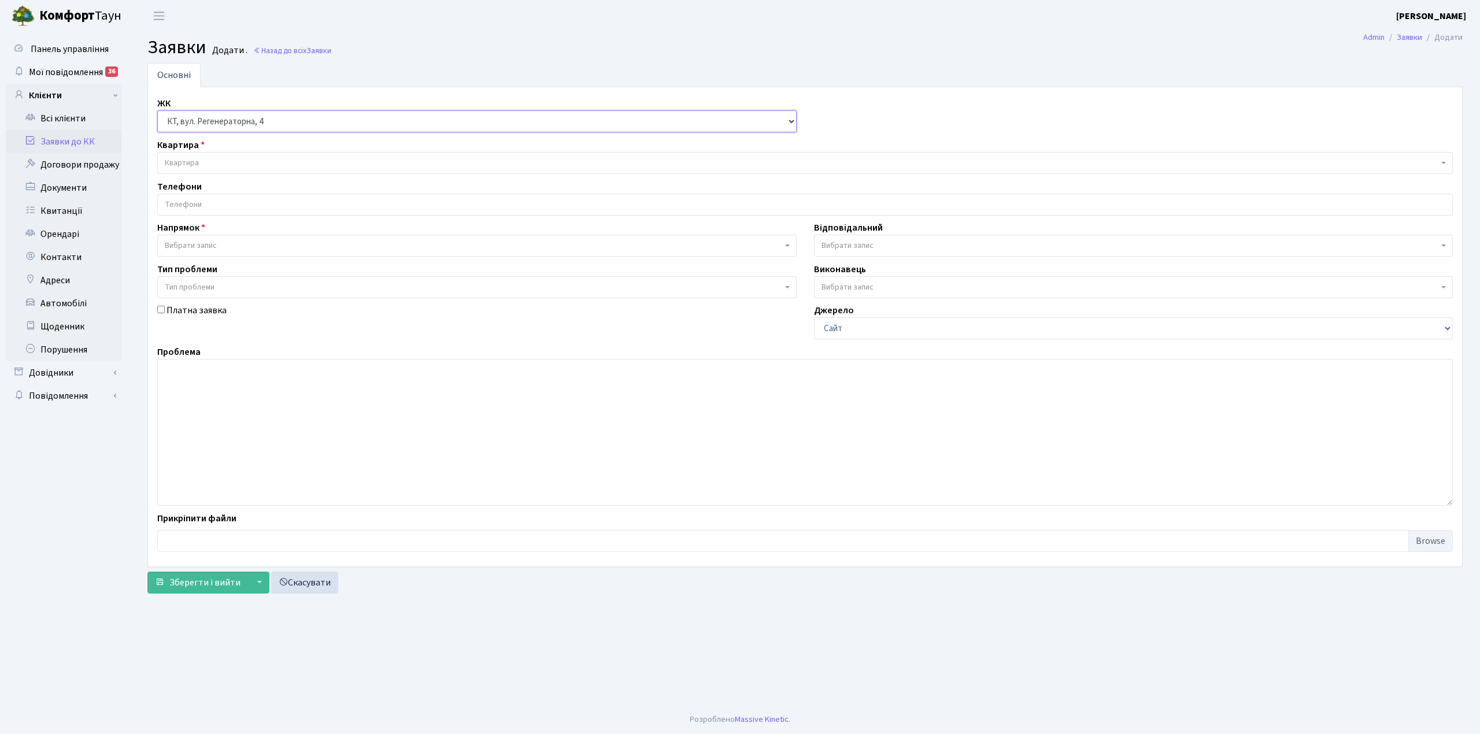
select select
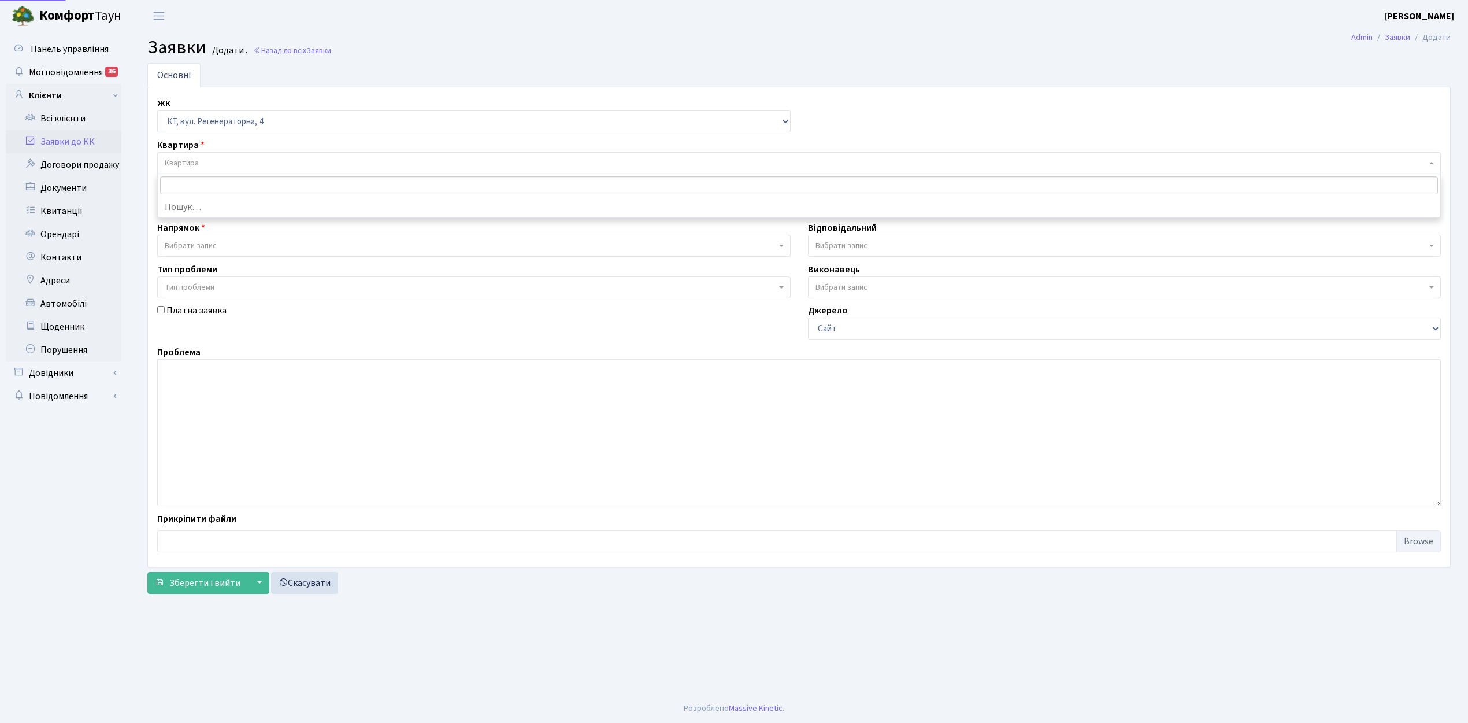
click at [225, 163] on span "Квартира" at bounding box center [796, 163] width 1262 height 12
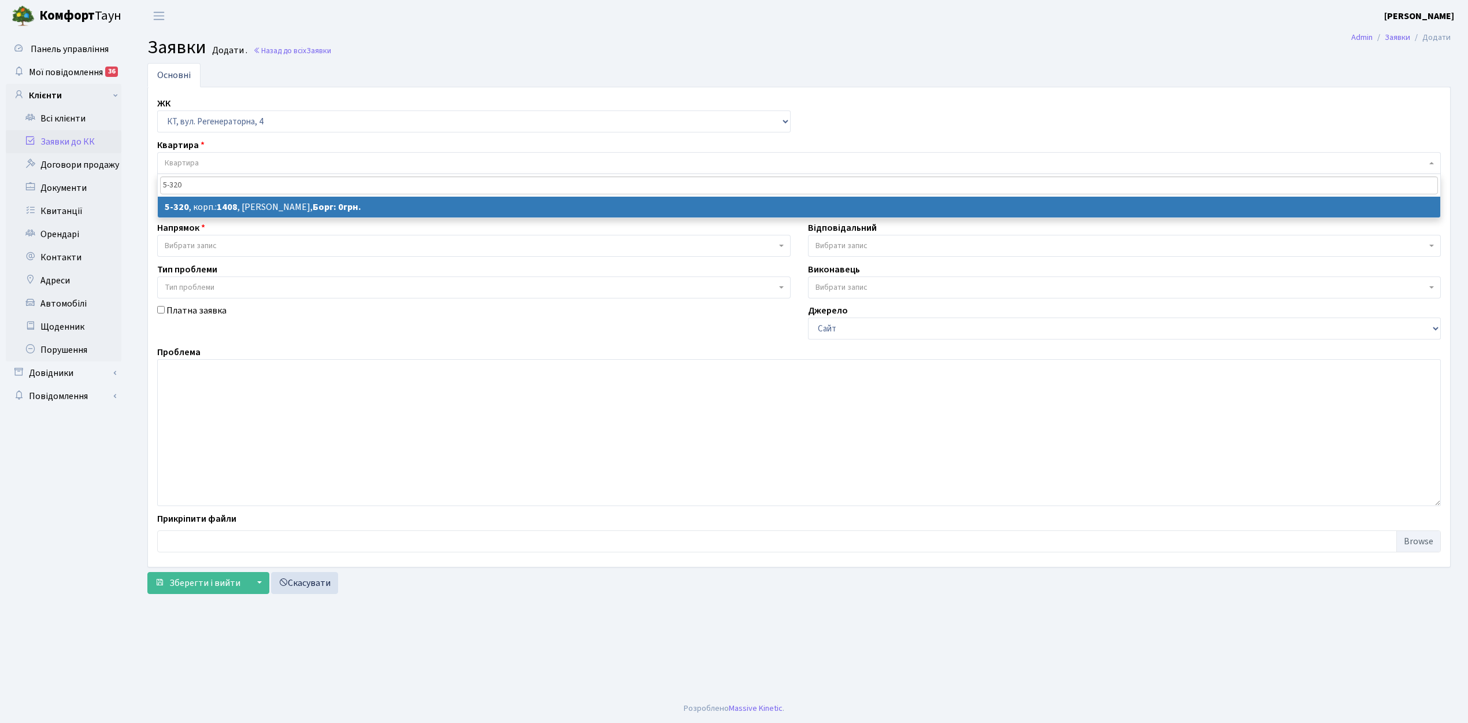
type input "5-320"
select select
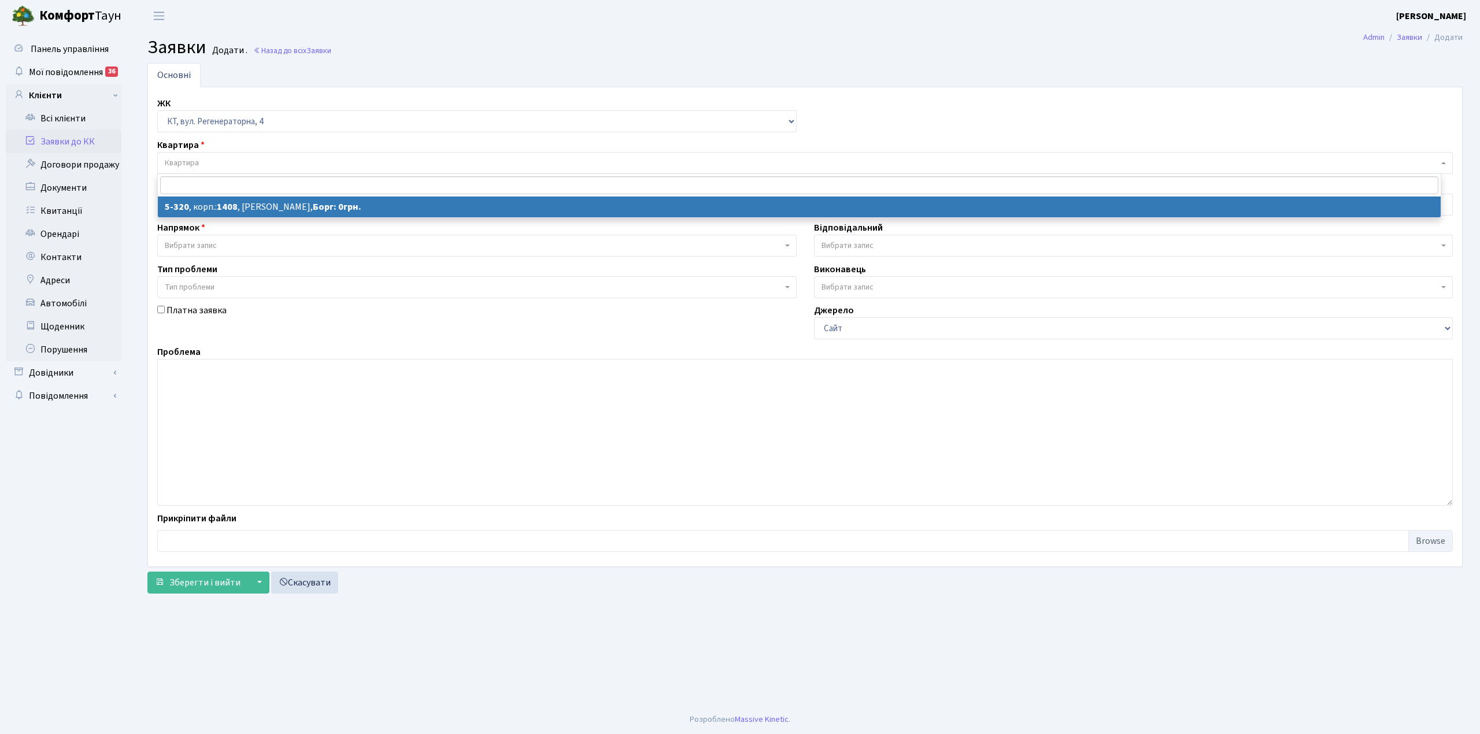
select select "2243"
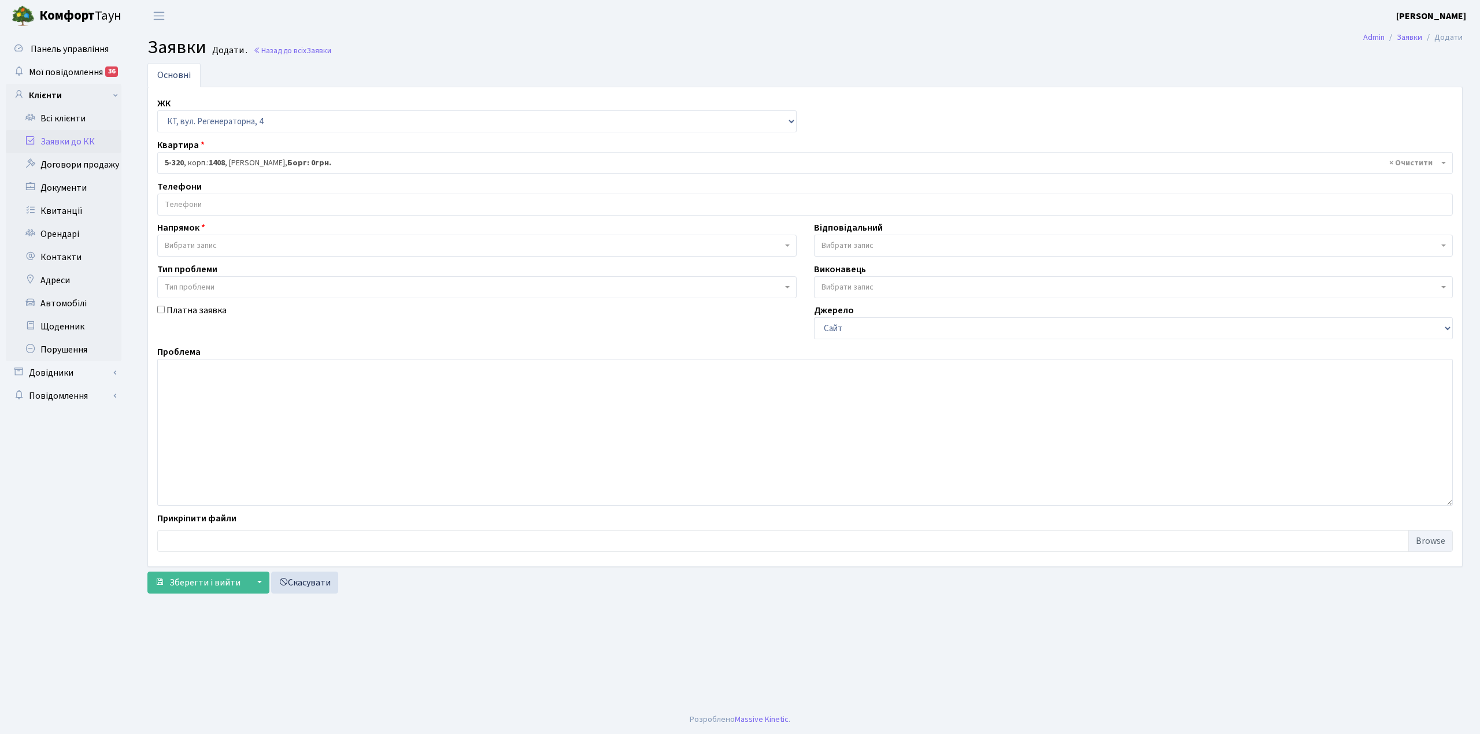
click at [271, 199] on input "search" at bounding box center [805, 204] width 1294 height 21
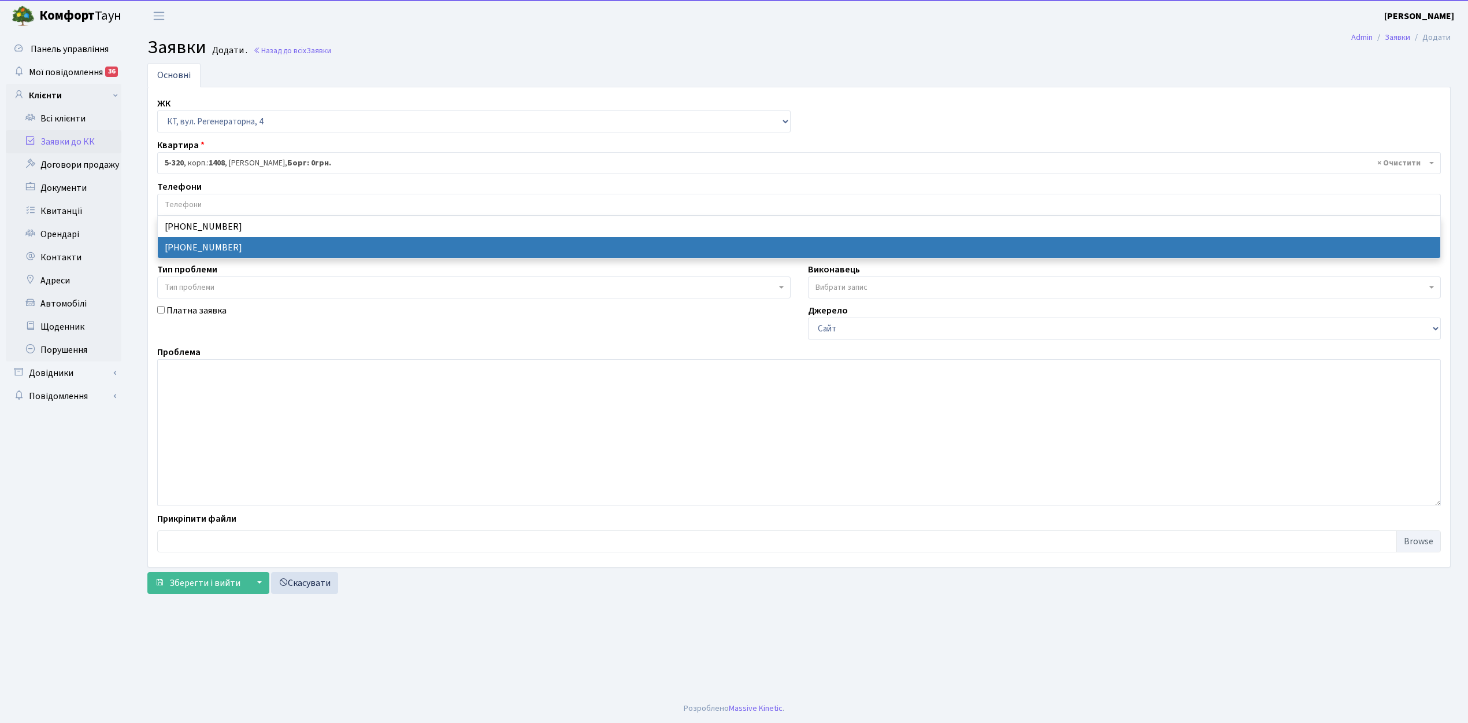
select select "20792"
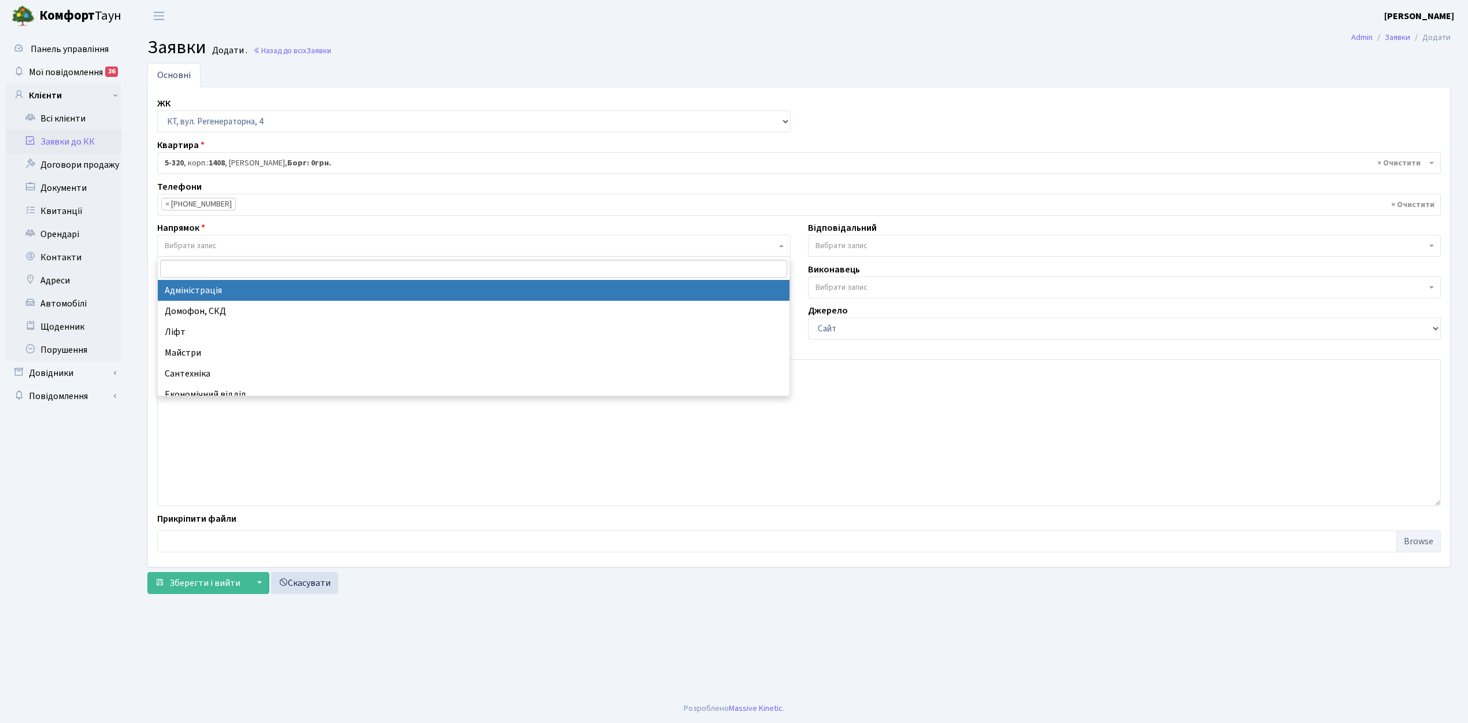
click at [195, 241] on span "Вибрати запис" at bounding box center [191, 246] width 52 height 12
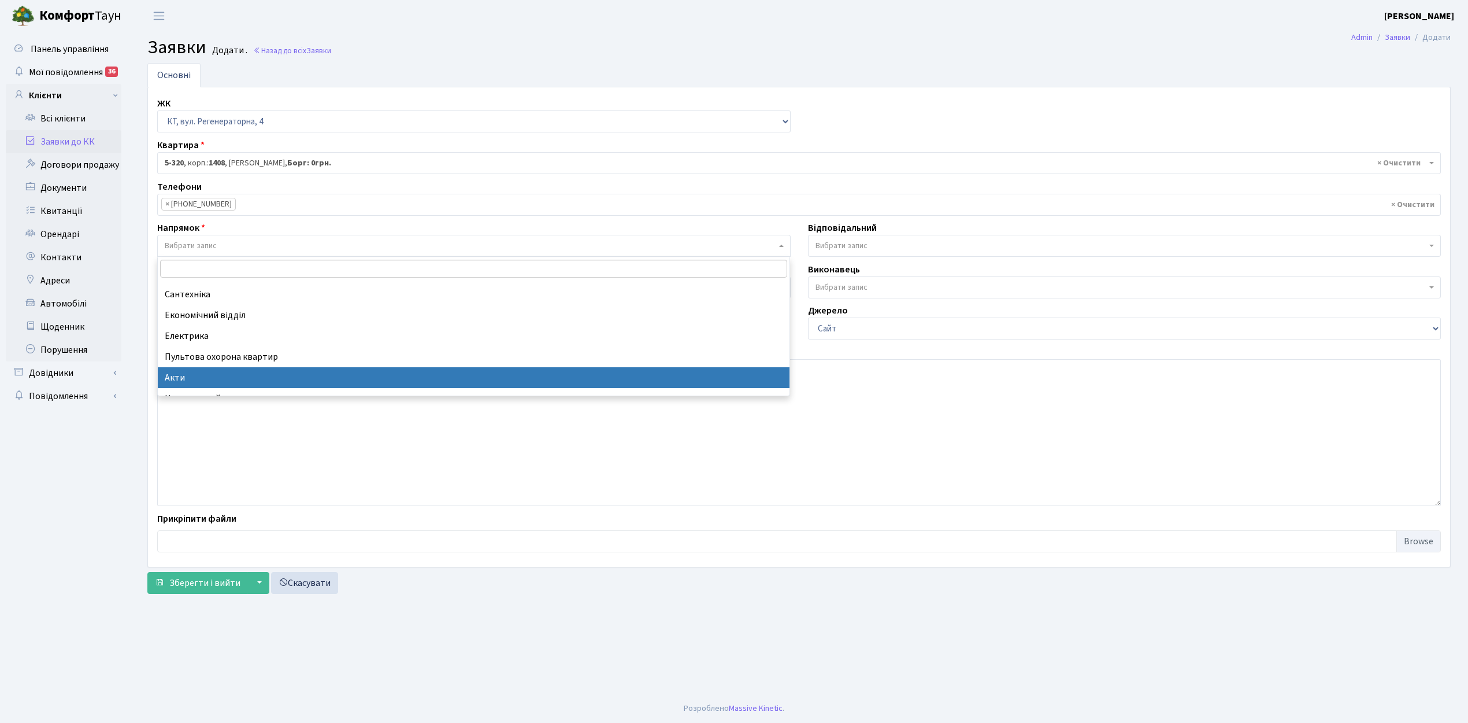
scroll to position [57, 0]
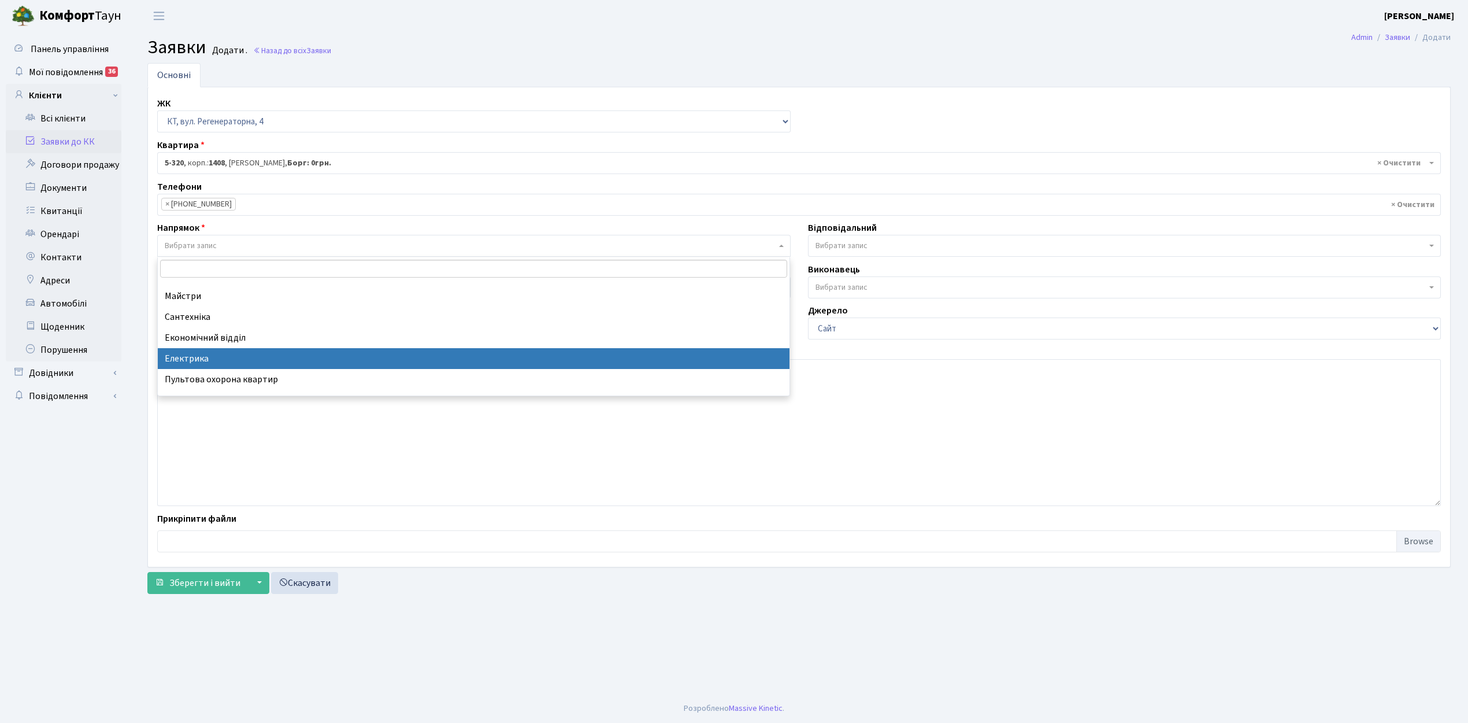
select select "3"
select select
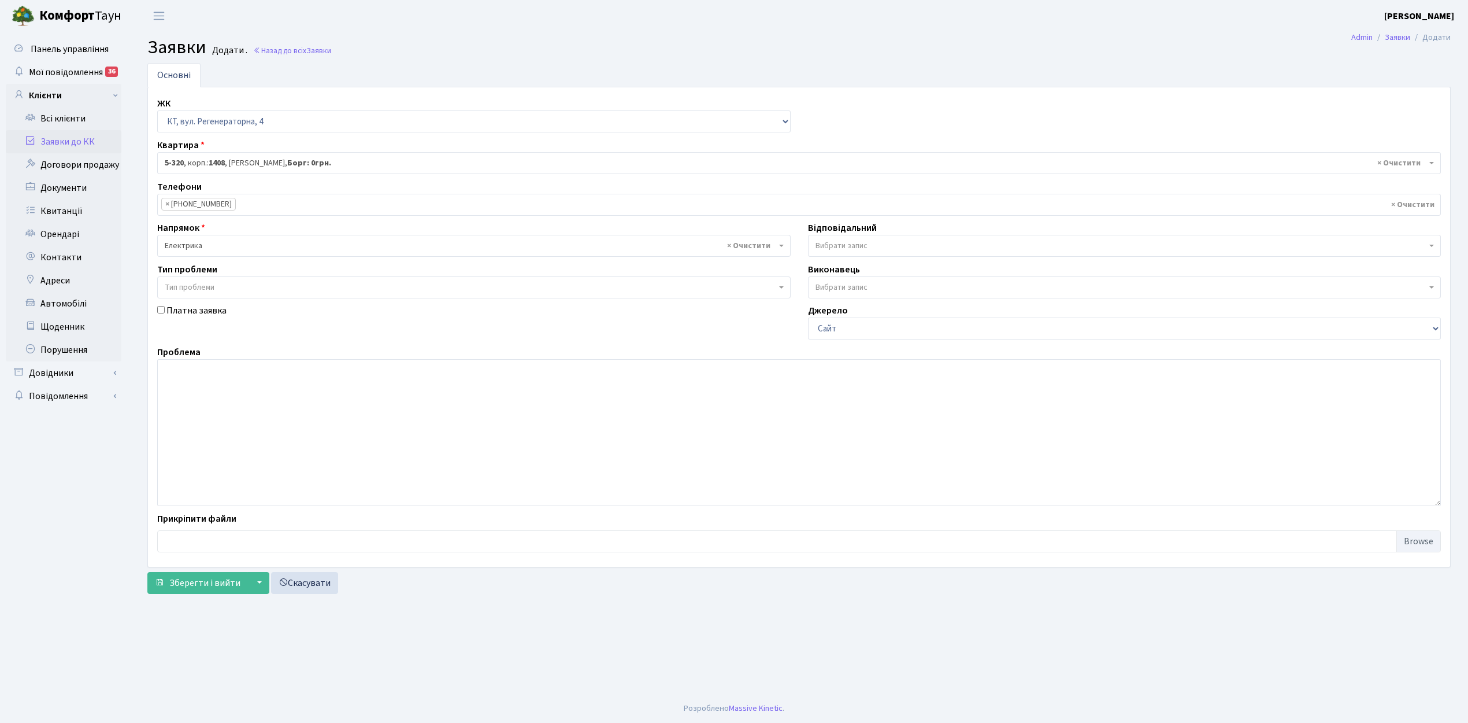
click at [831, 236] on span "Вибрати запис" at bounding box center [1125, 246] width 634 height 22
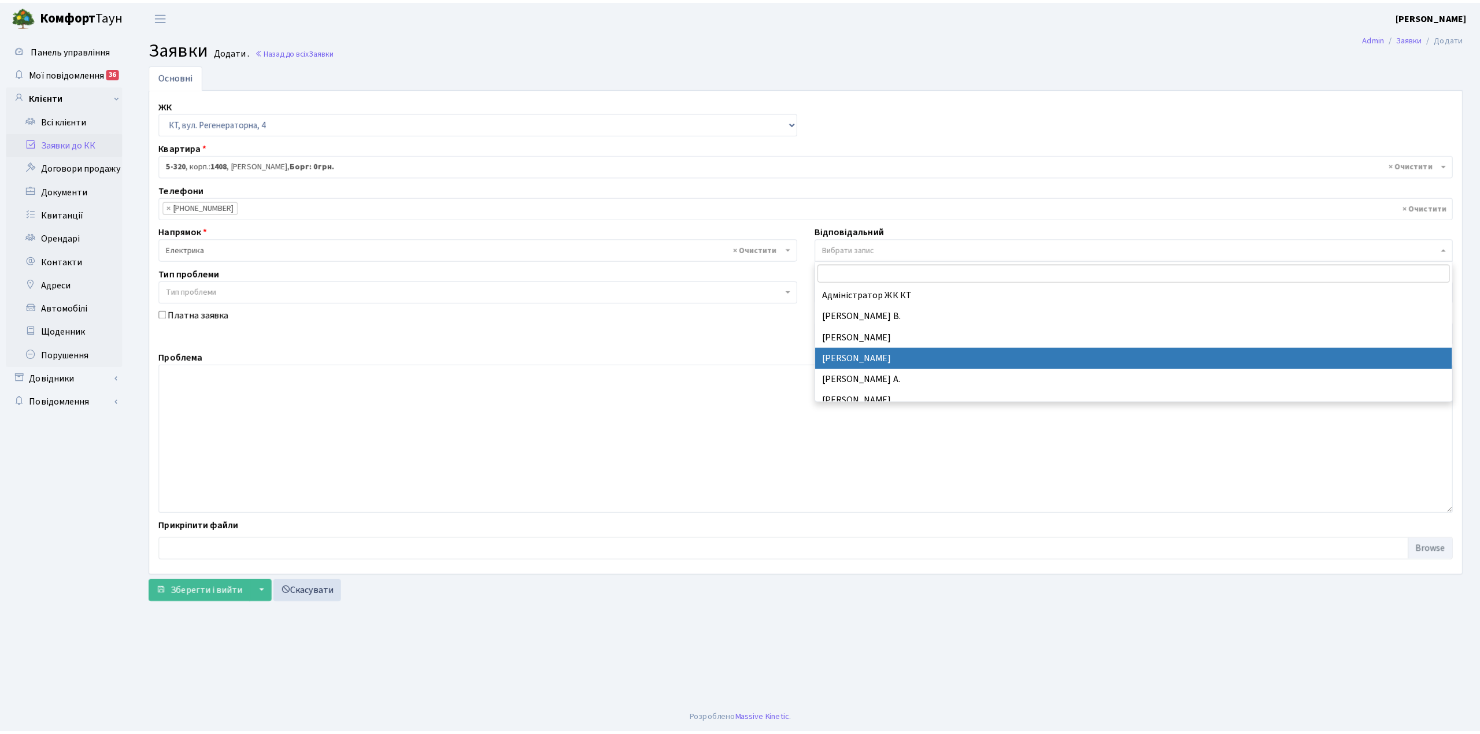
scroll to position [154, 0]
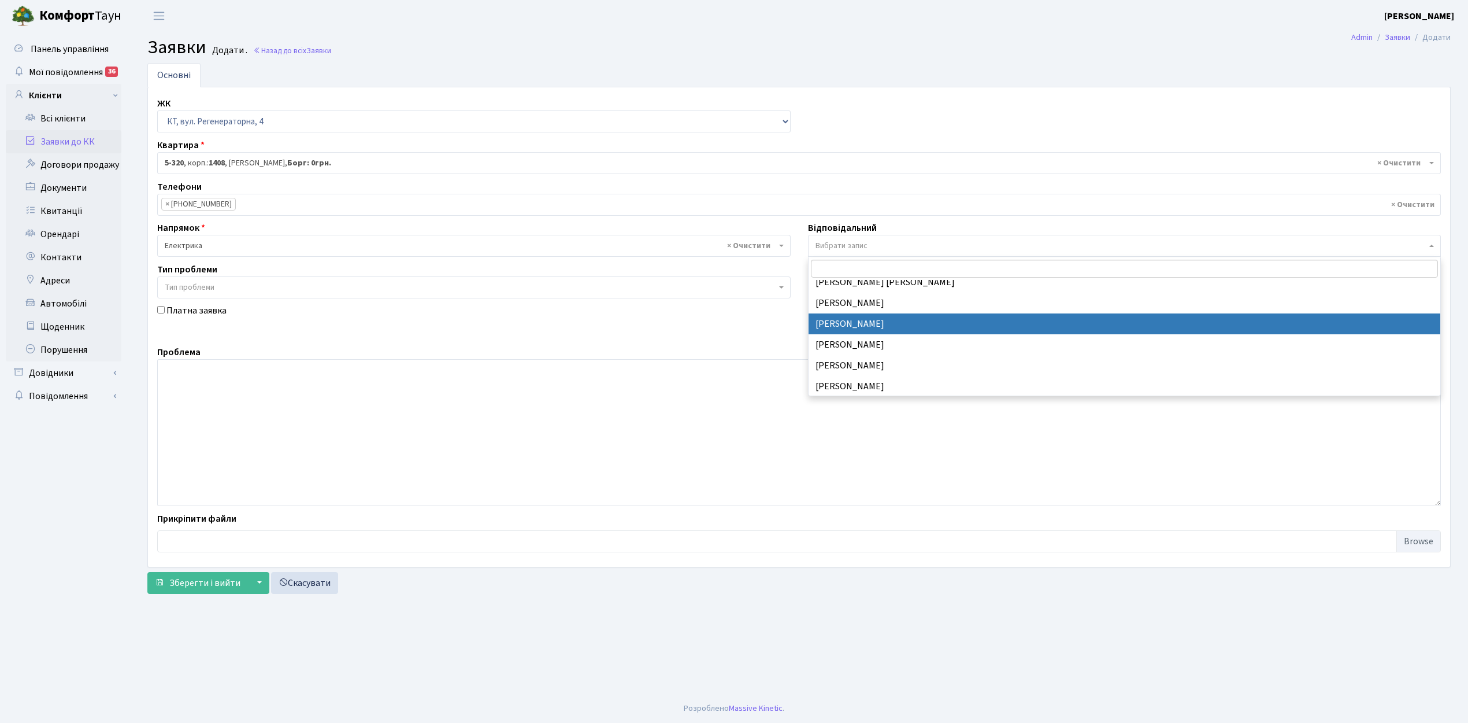
select select "22"
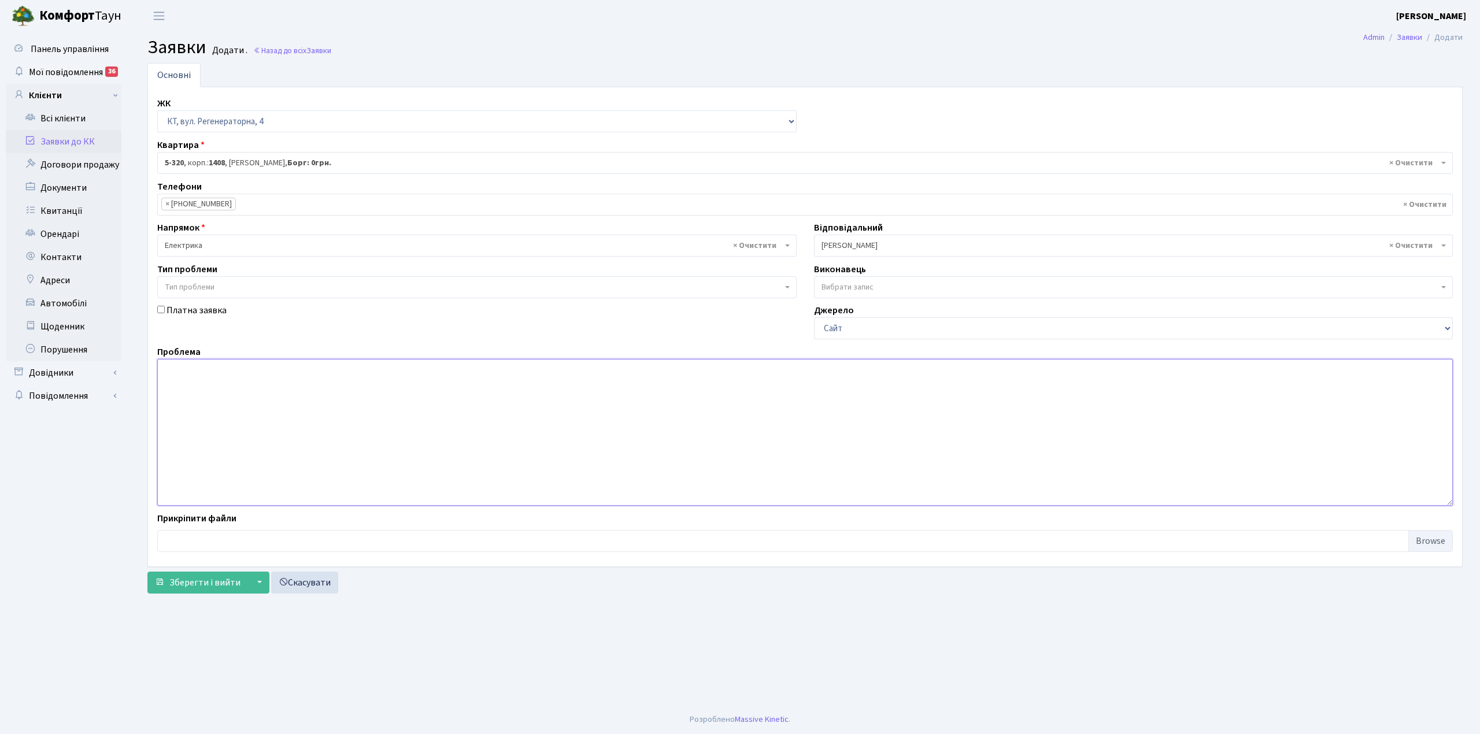
click at [187, 368] on textarea at bounding box center [805, 432] width 1296 height 147
type textarea "8 під. 1 поверх. замінити лампочку з зовнішньої сторони вхід в колясочну."
click at [221, 589] on span "Зберегти і вийти" at bounding box center [204, 582] width 71 height 13
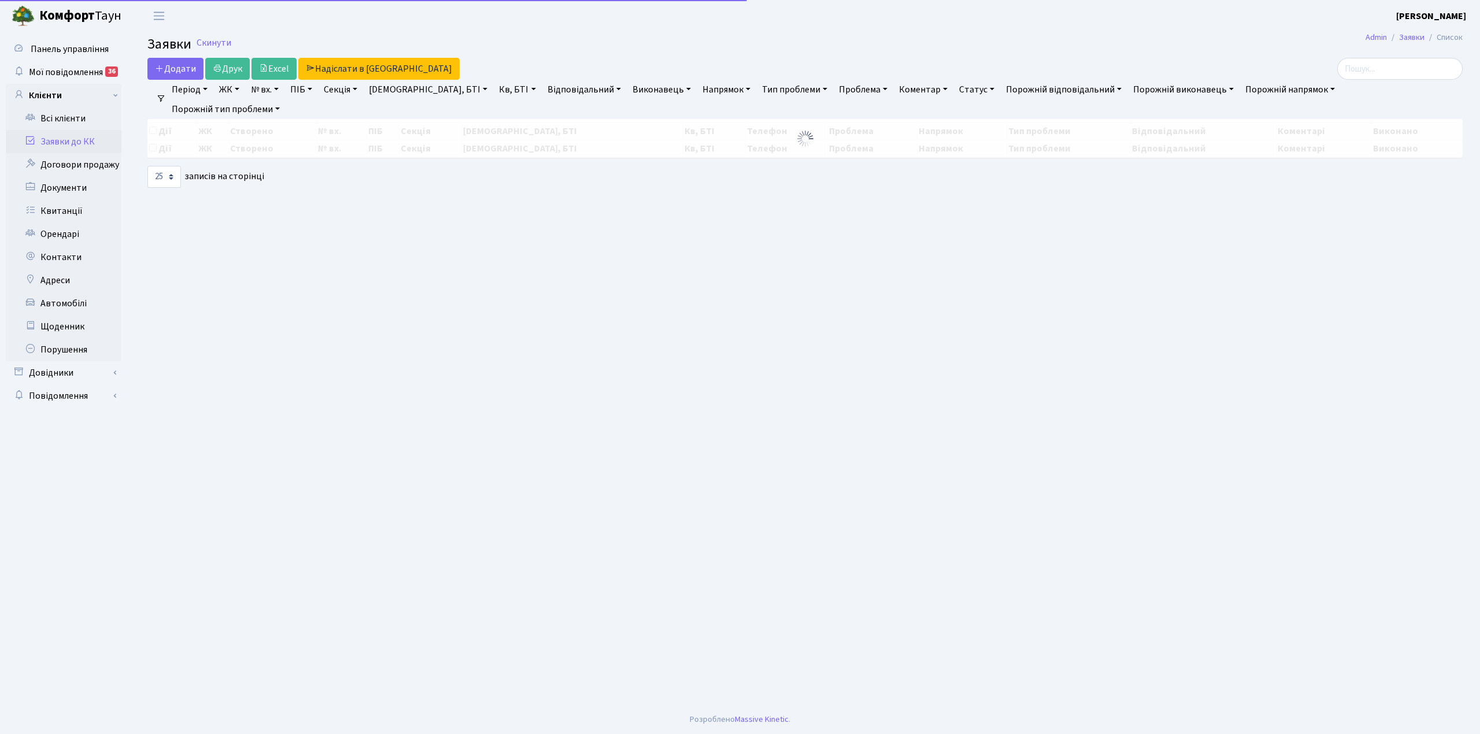
select select "25"
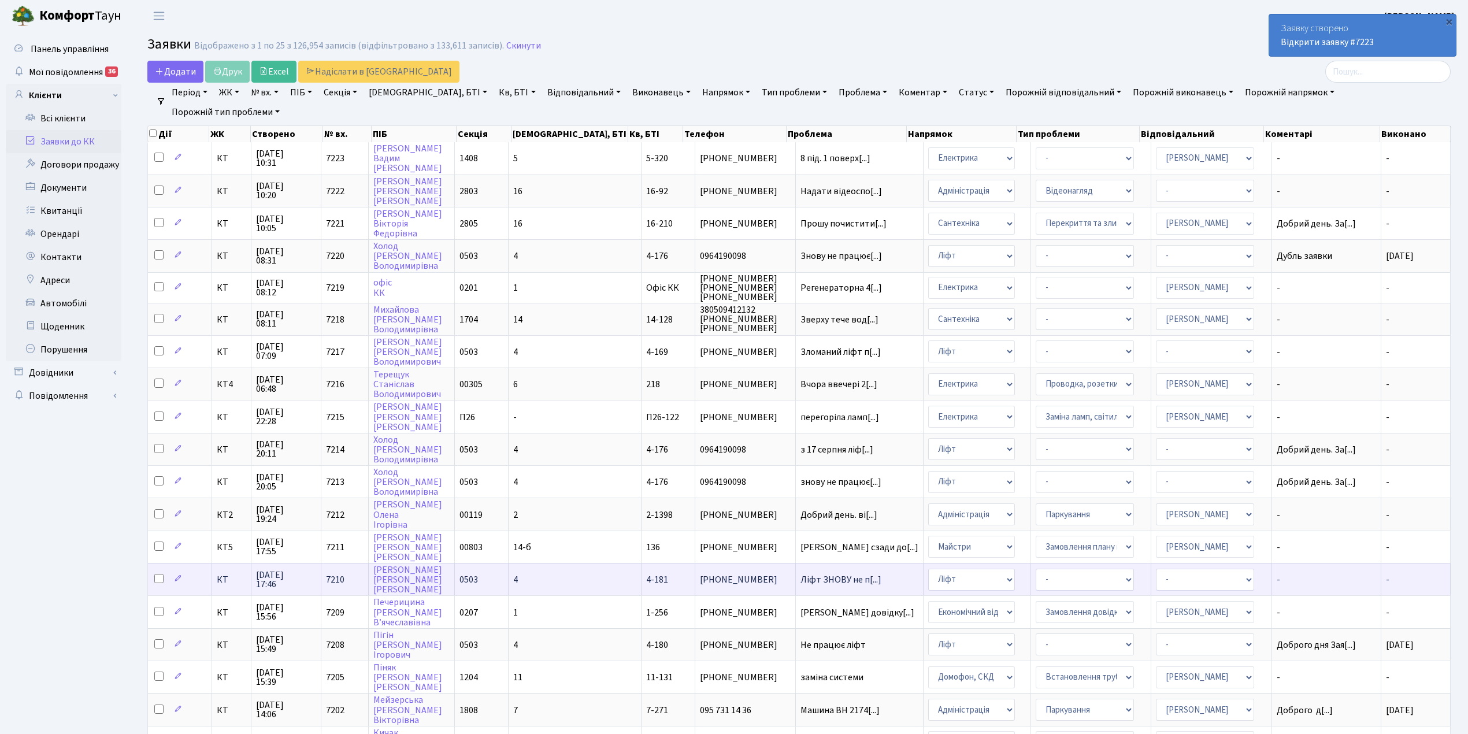
click at [642, 563] on td "4-181" at bounding box center [669, 579] width 54 height 32
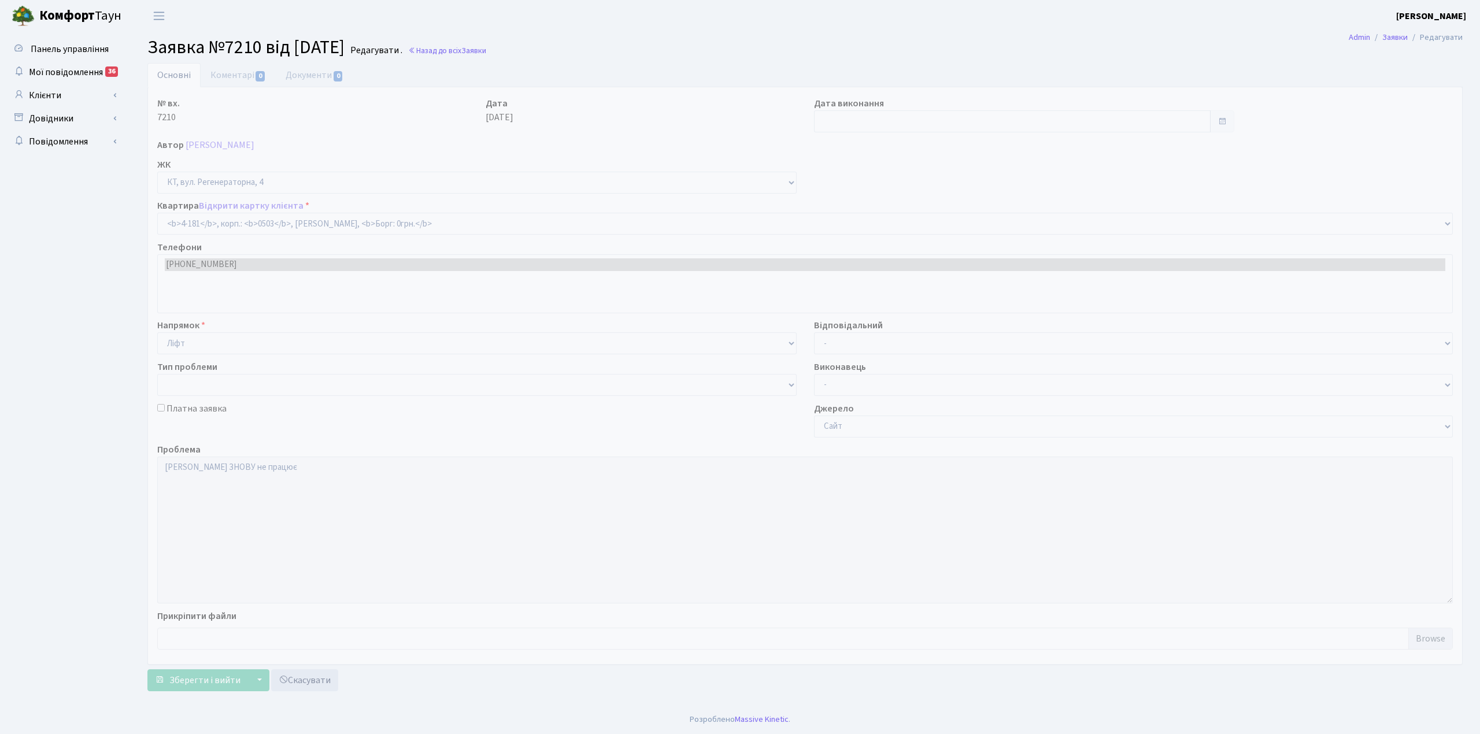
select select "1107"
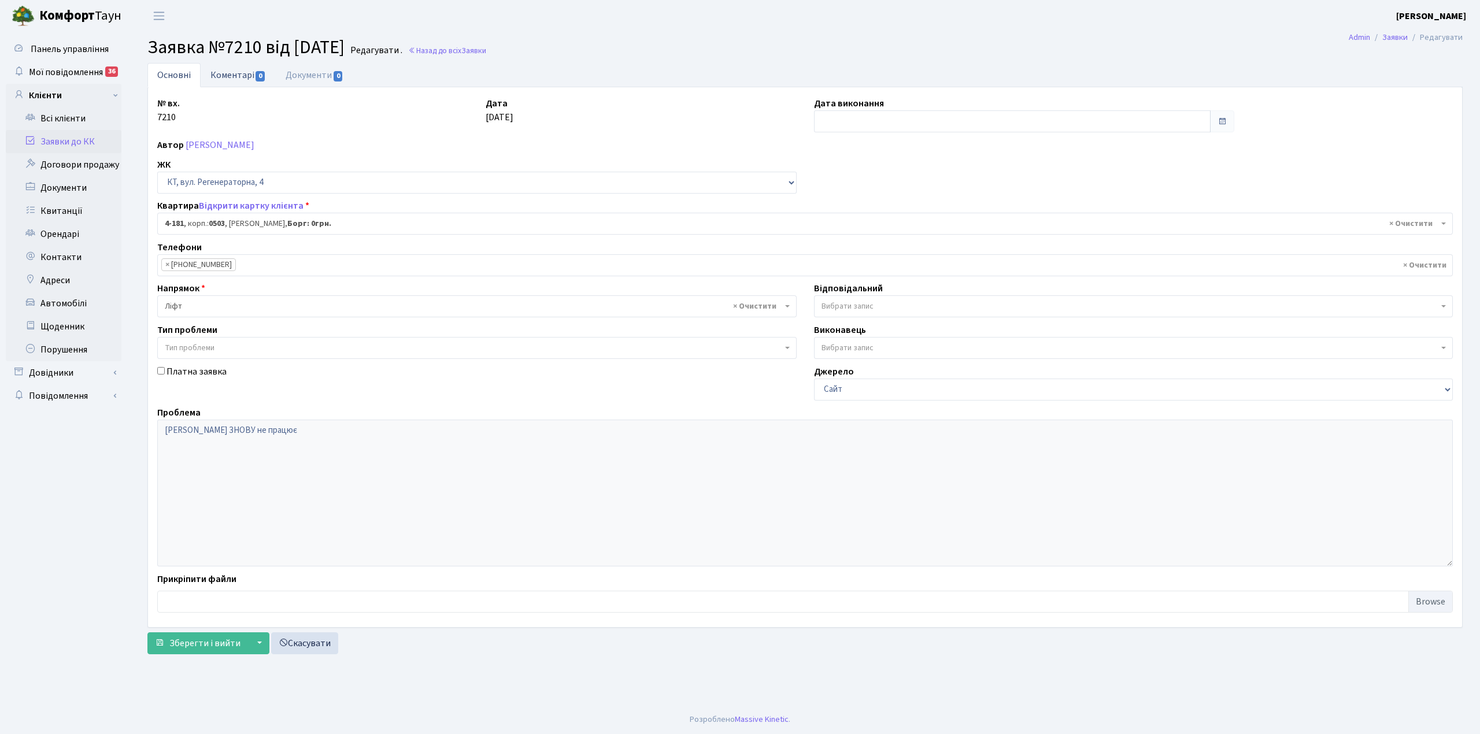
click at [224, 79] on link "Коментарі 0" at bounding box center [238, 75] width 75 height 24
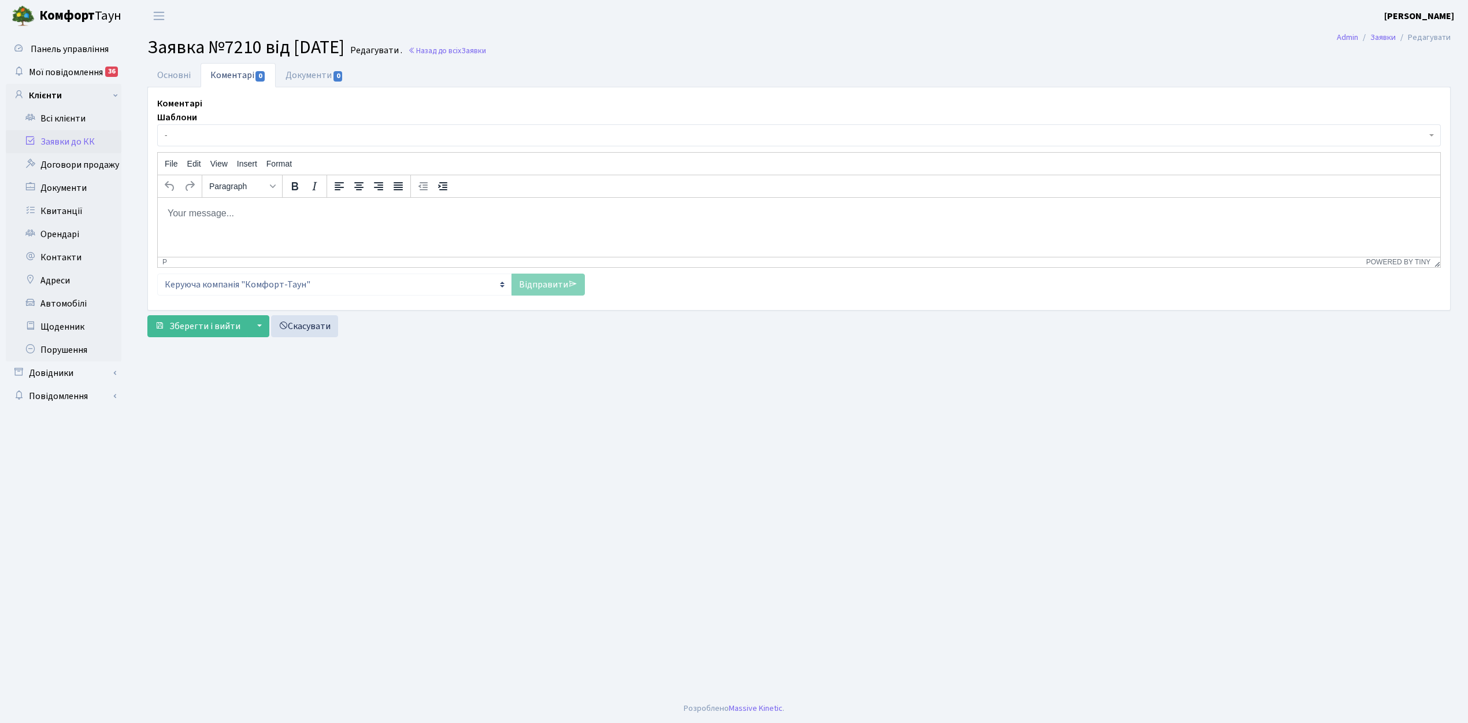
click at [259, 135] on span "-" at bounding box center [796, 136] width 1262 height 12
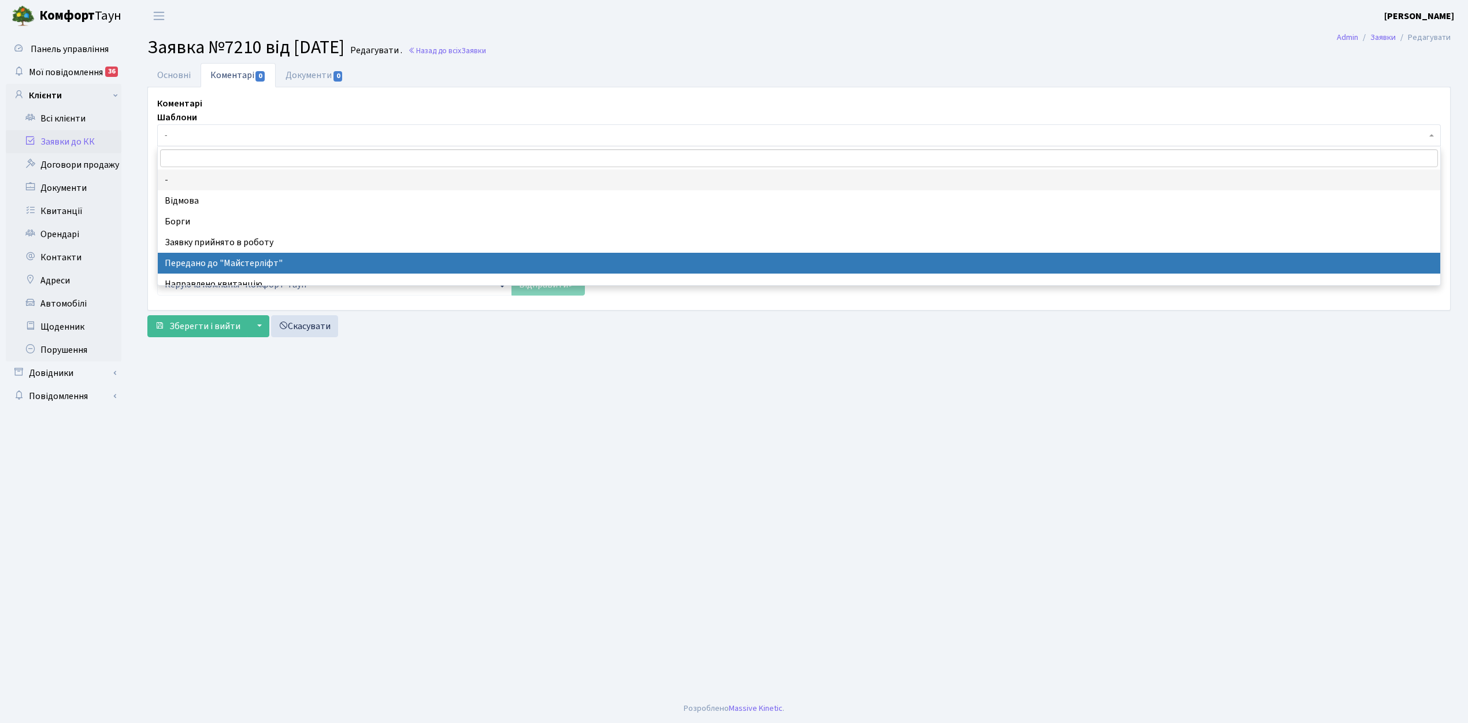
select select "9"
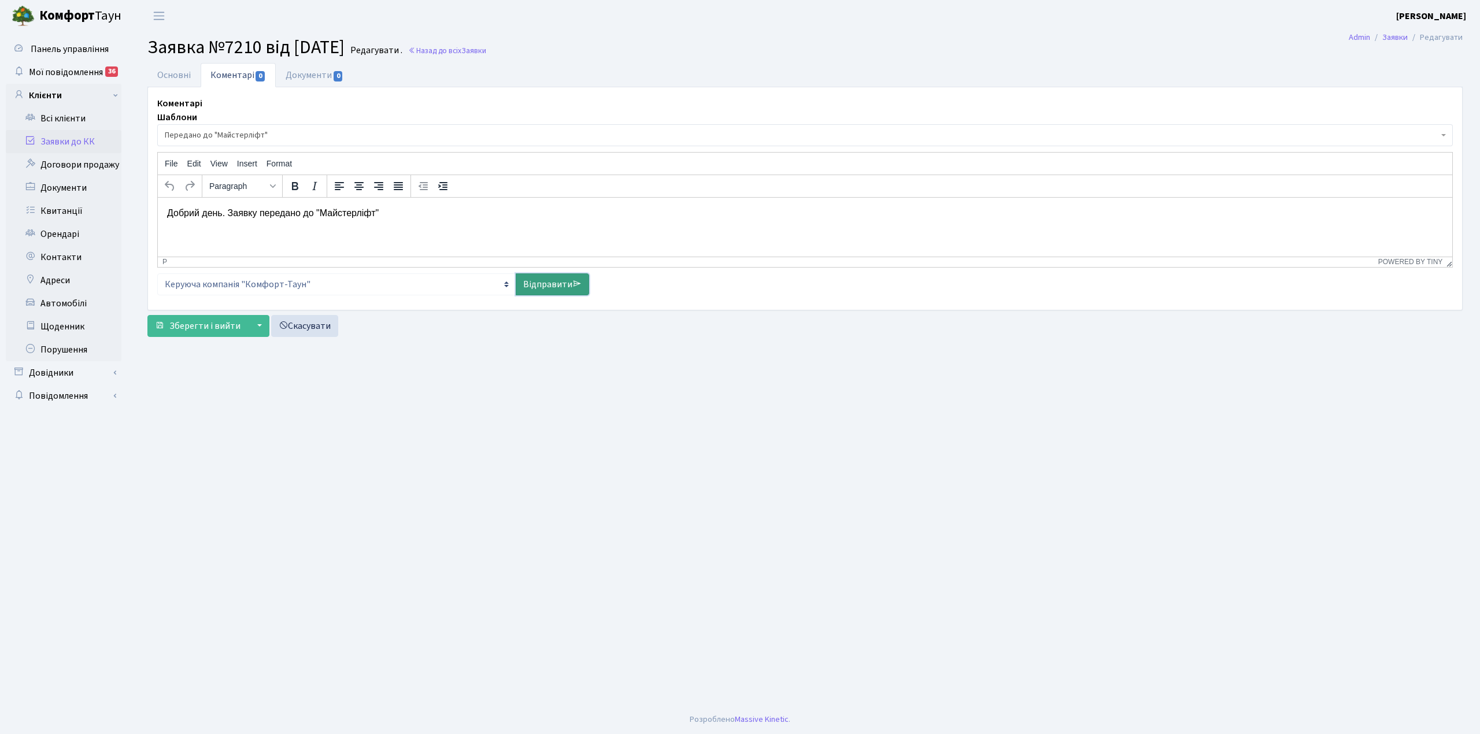
click at [541, 290] on link "Відправити" at bounding box center [552, 284] width 73 height 22
select select
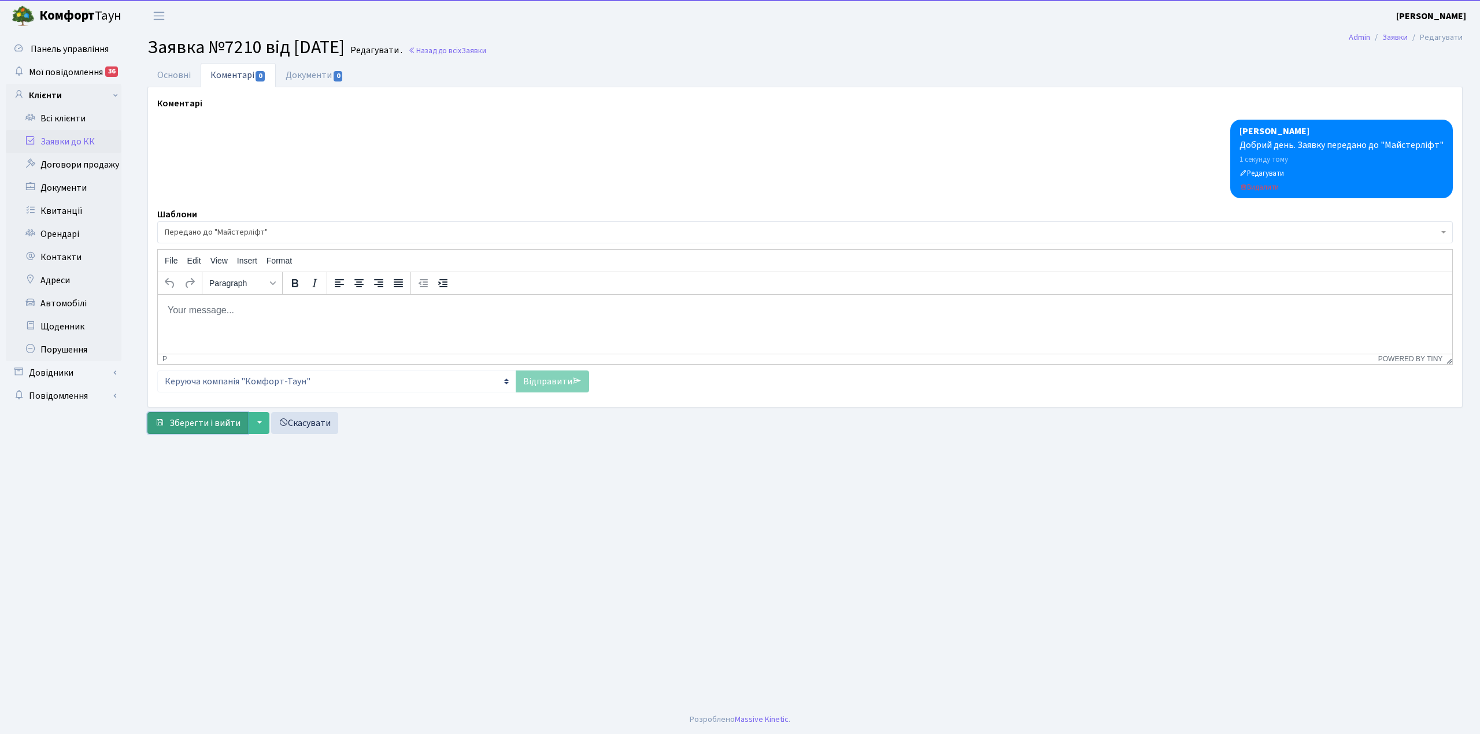
click at [211, 421] on span "Зберегти і вийти" at bounding box center [204, 423] width 71 height 13
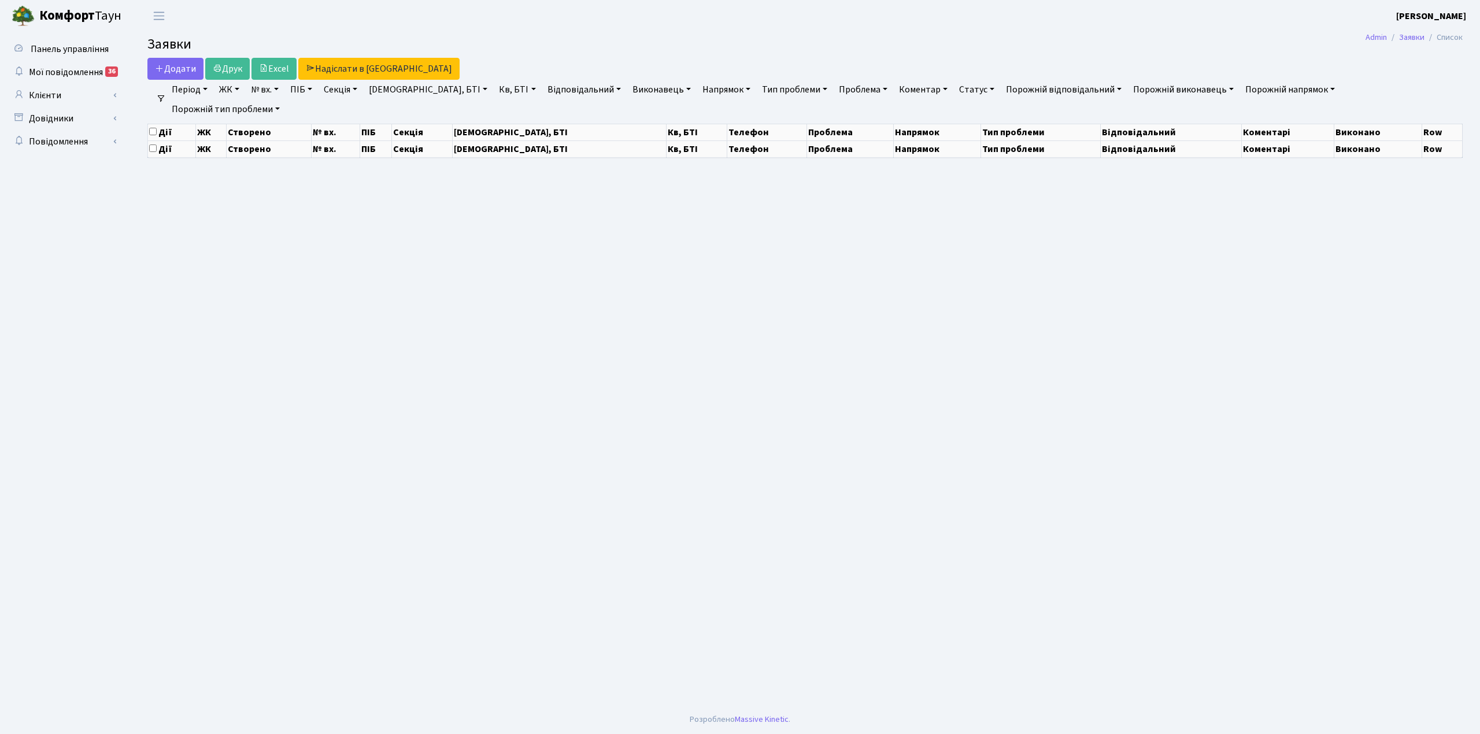
select select "25"
